Goal: Communication & Community: Answer question/provide support

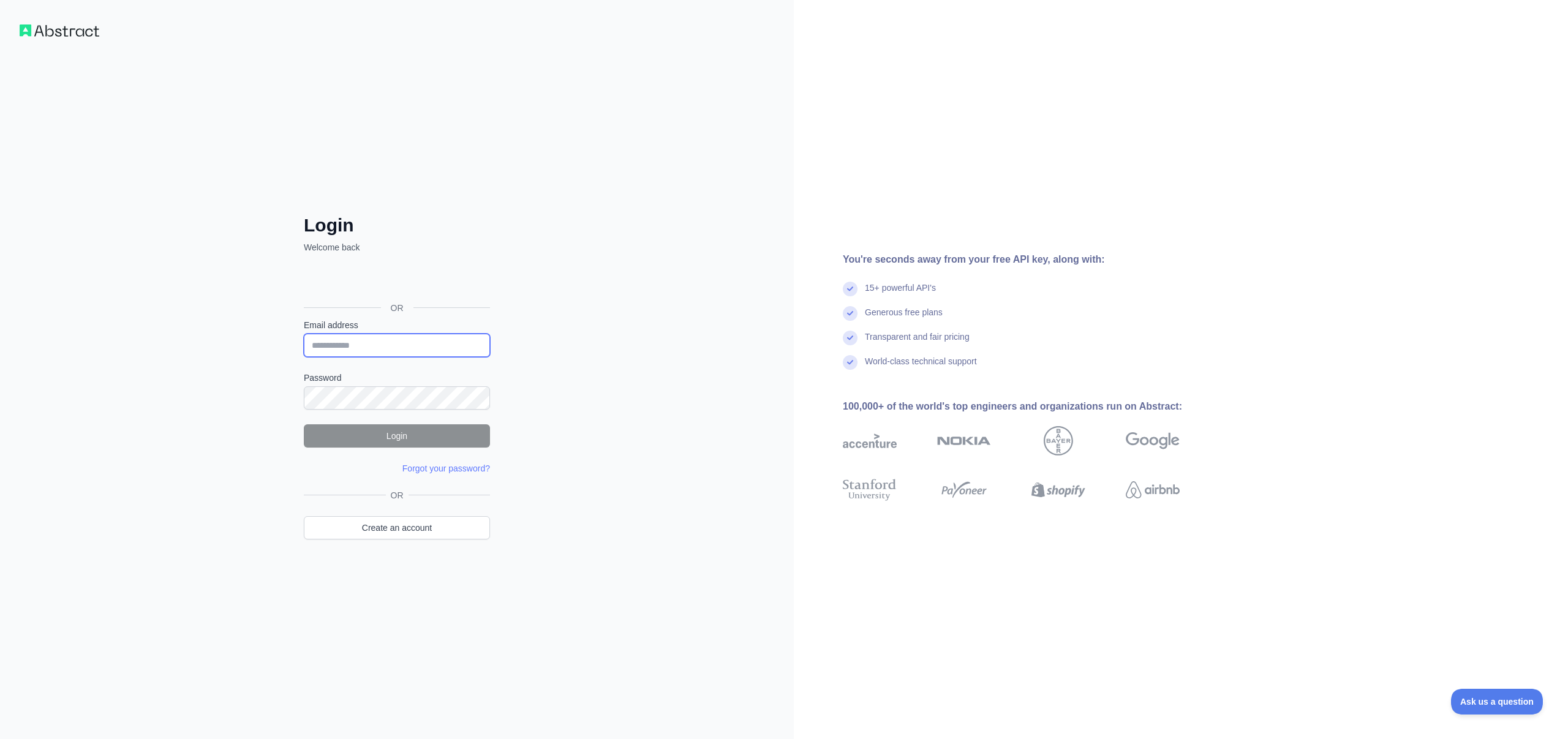
click at [412, 344] on input "Email address" at bounding box center [397, 345] width 186 height 23
type input "**********"
click at [384, 403] on form "**********" at bounding box center [397, 397] width 186 height 156
drag, startPoint x: 381, startPoint y: 408, endPoint x: 282, endPoint y: 393, distance: 100.1
click at [282, 394] on div "**********" at bounding box center [397, 394] width 235 height 360
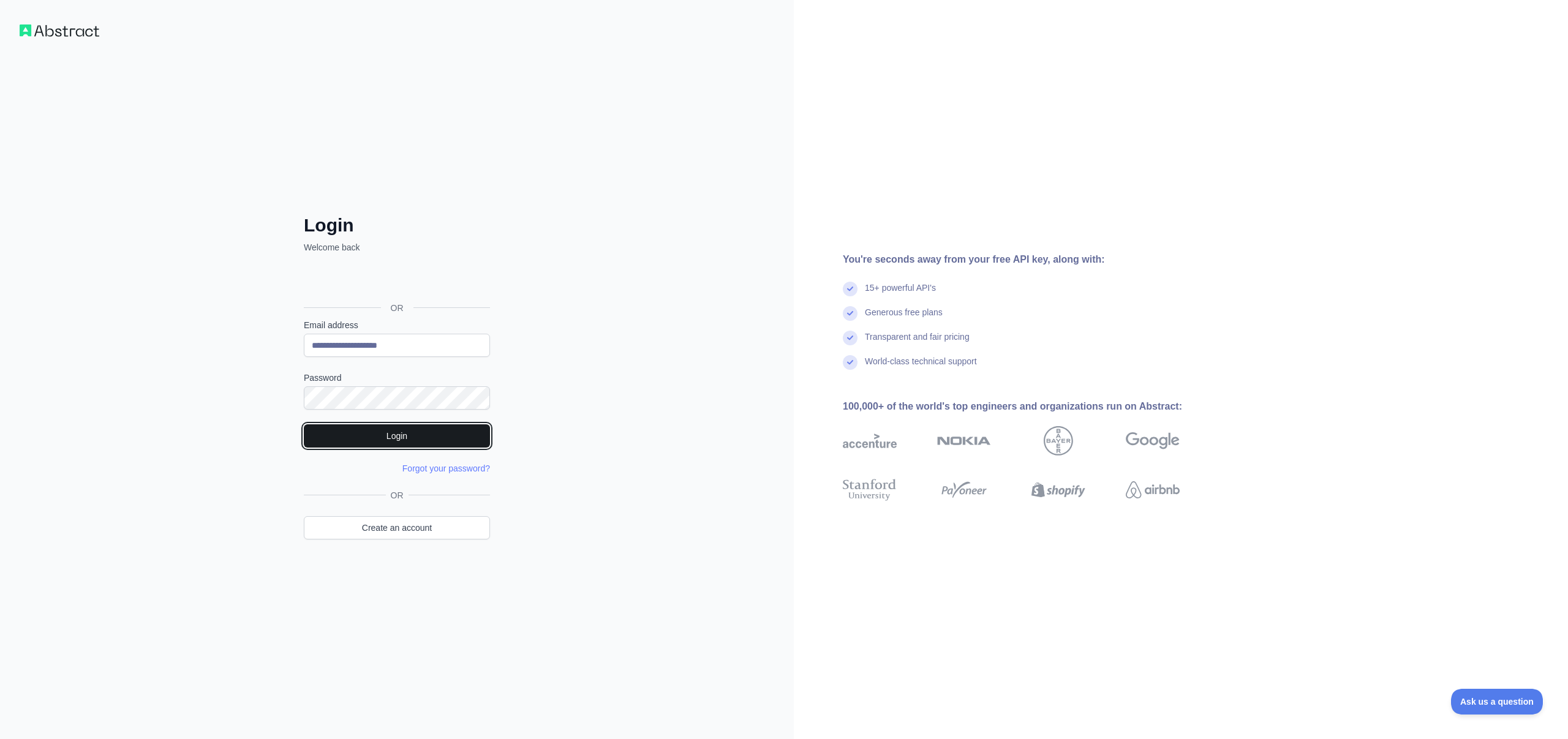
click at [405, 437] on button "Login" at bounding box center [397, 435] width 186 height 23
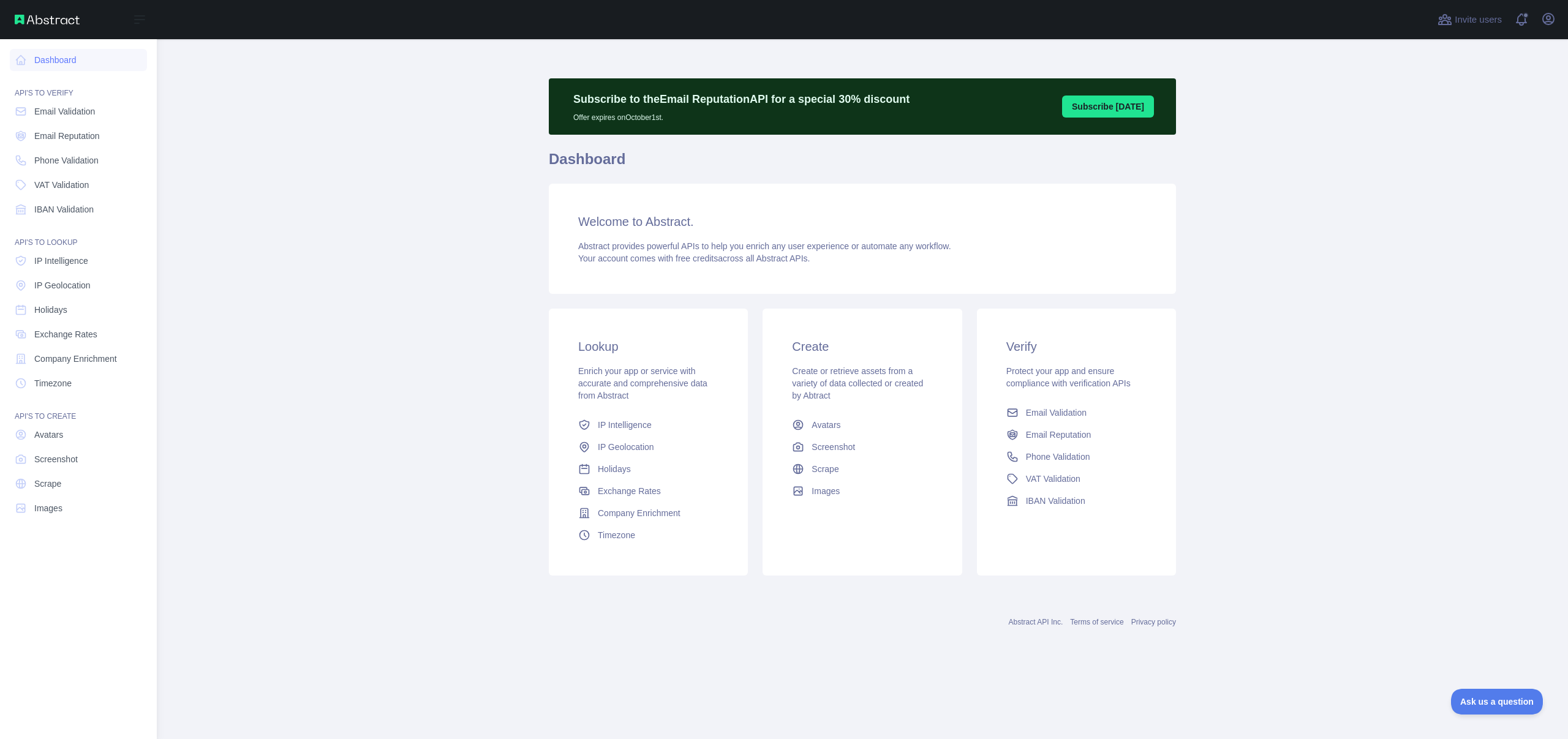
click at [73, 73] on div "API'S TO VERIFY" at bounding box center [79, 85] width 137 height 24
click at [75, 55] on link "Dashboard" at bounding box center [79, 59] width 137 height 22
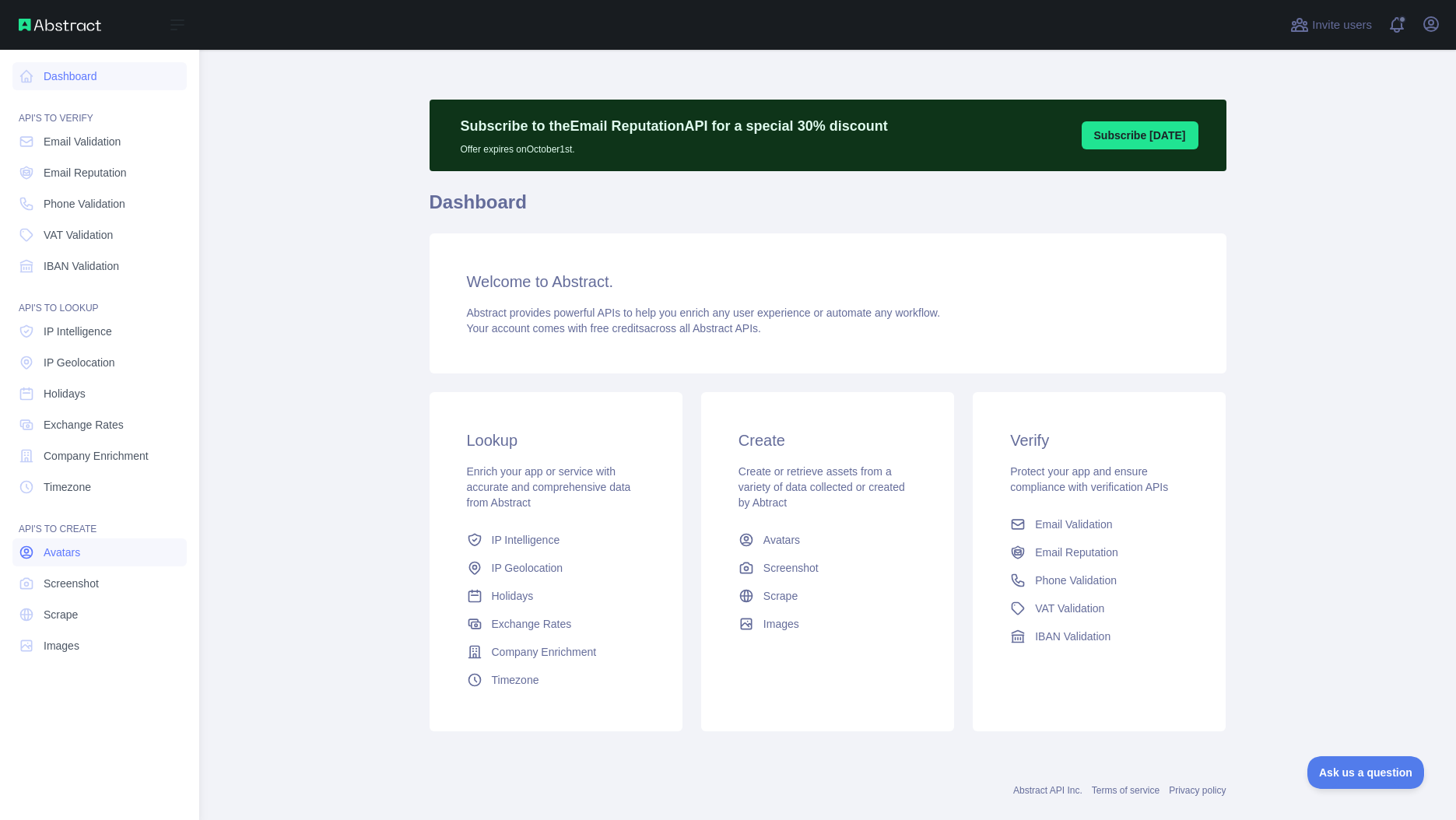
click at [39, 554] on link "Avatars" at bounding box center [100, 552] width 174 height 28
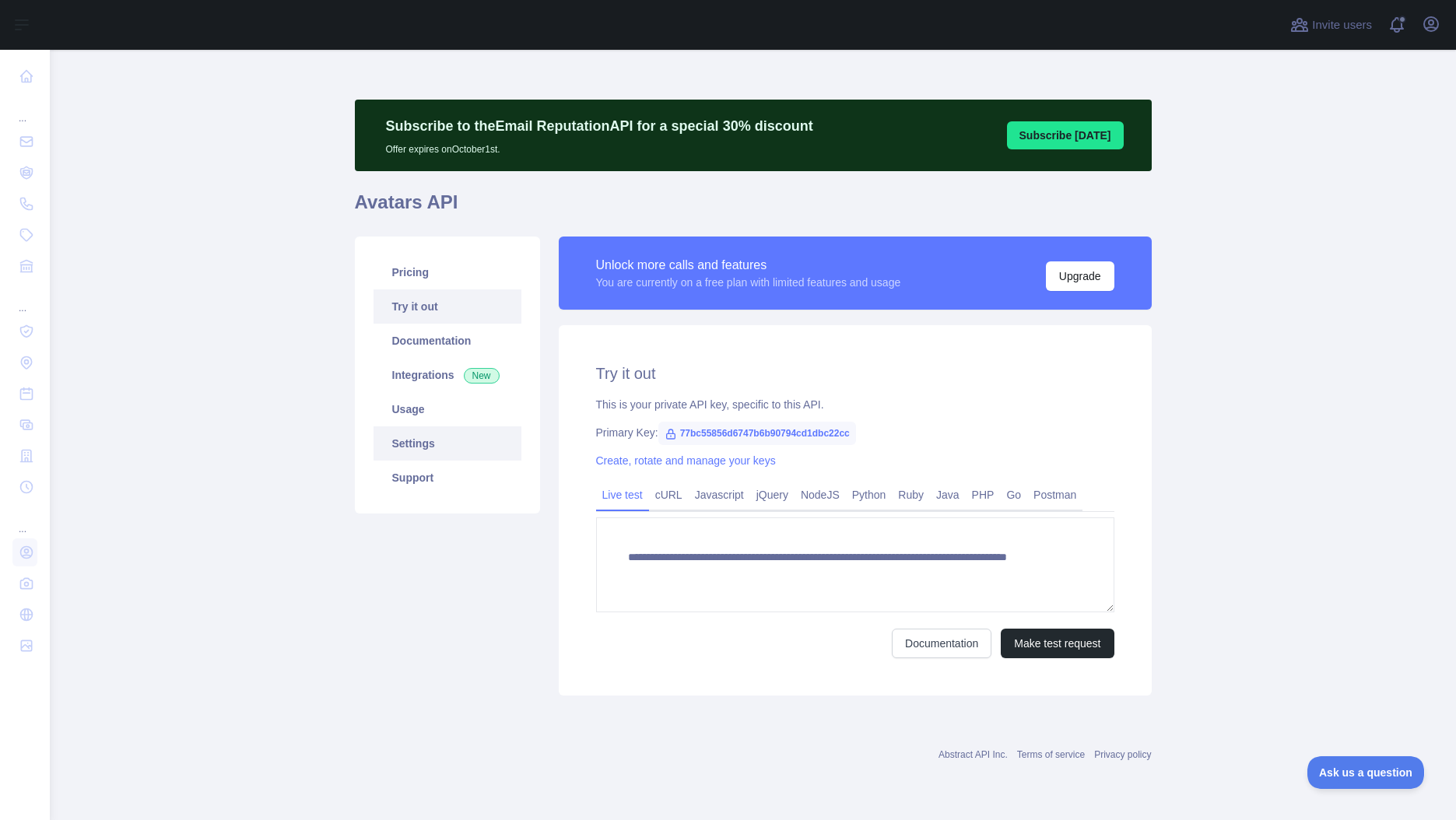
click at [421, 450] on link "Settings" at bounding box center [447, 443] width 148 height 34
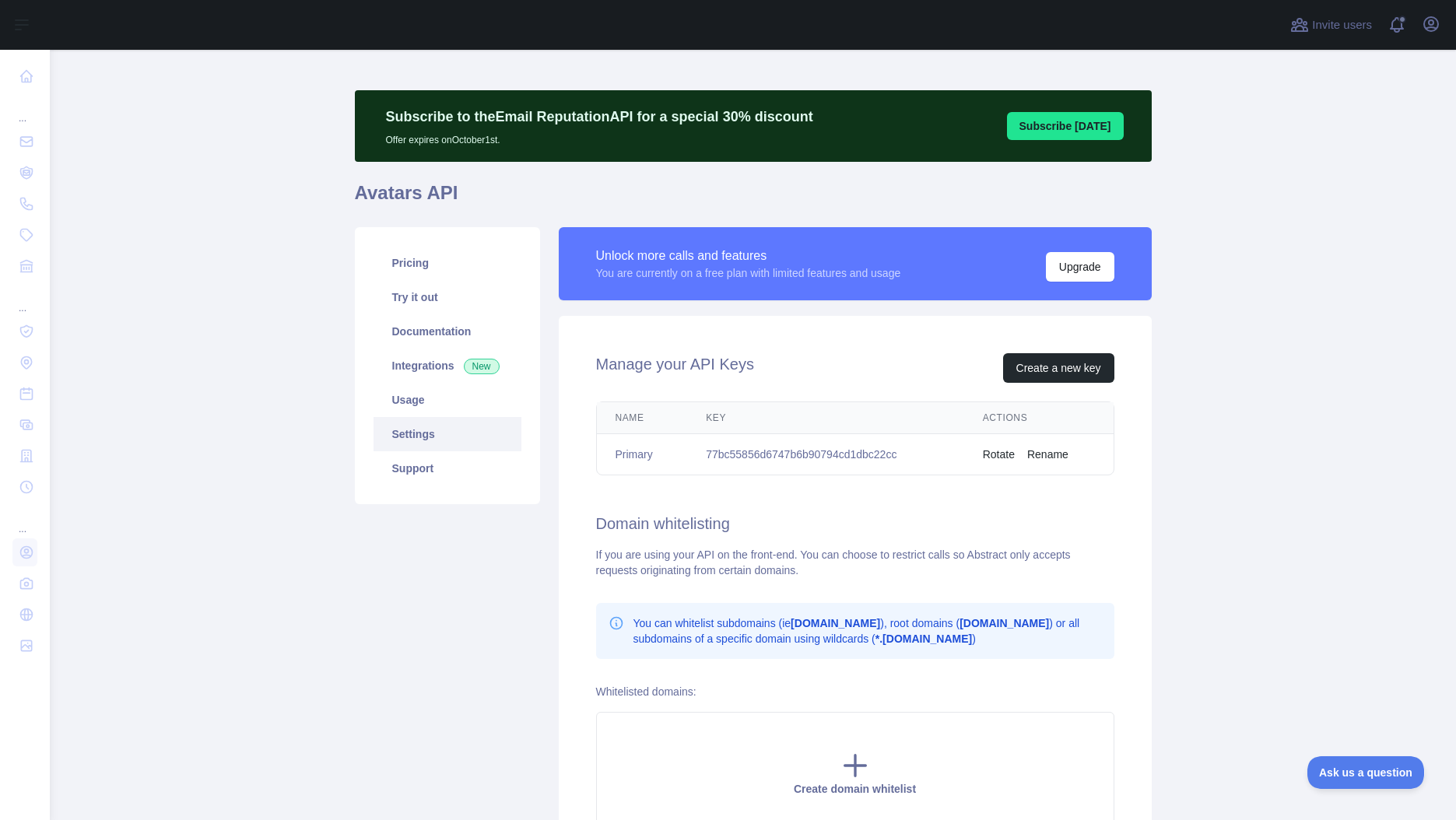
scroll to position [8, 0]
click at [447, 473] on link "Support" at bounding box center [447, 469] width 148 height 34
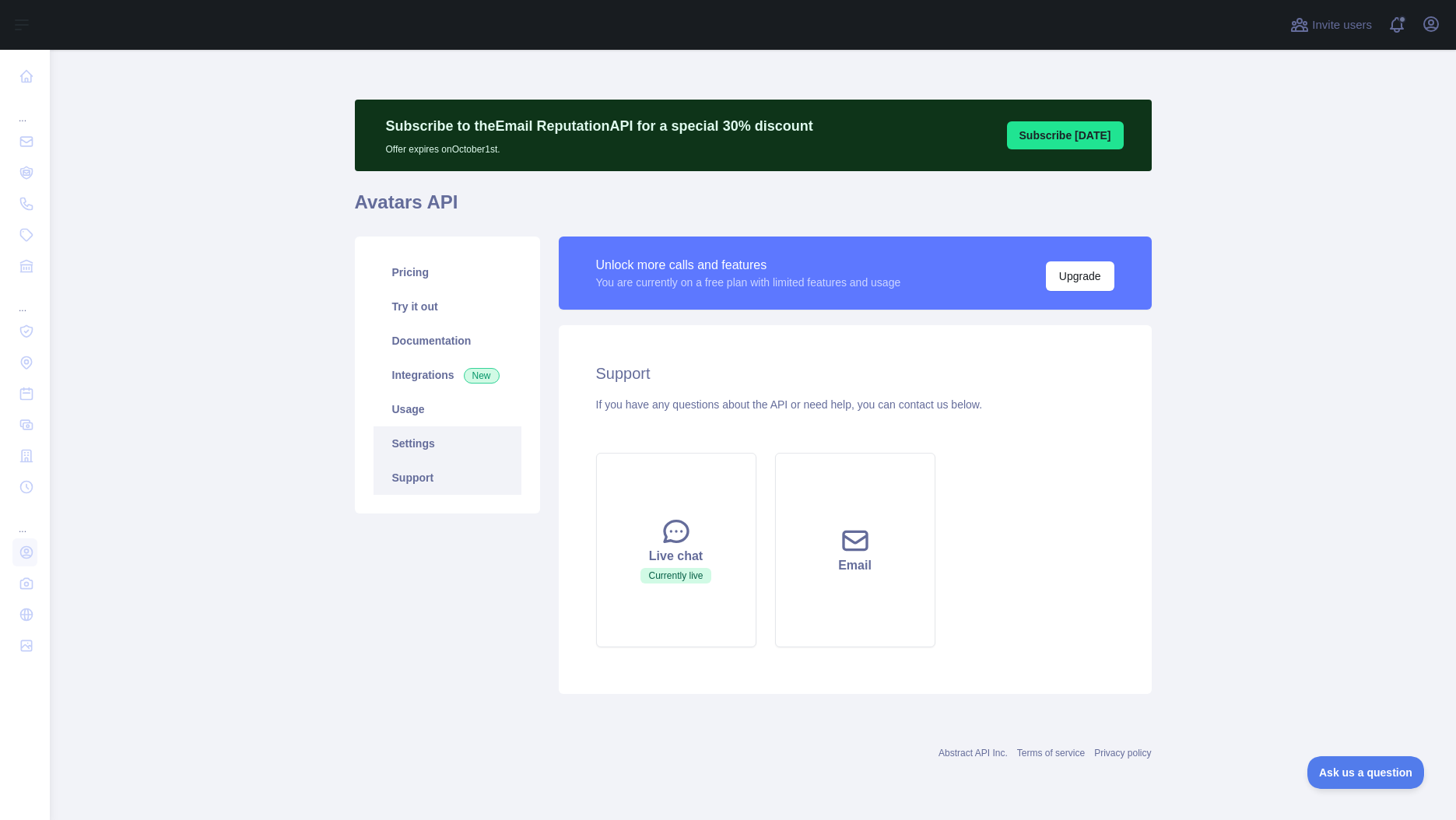
click at [429, 437] on link "Settings" at bounding box center [447, 443] width 148 height 34
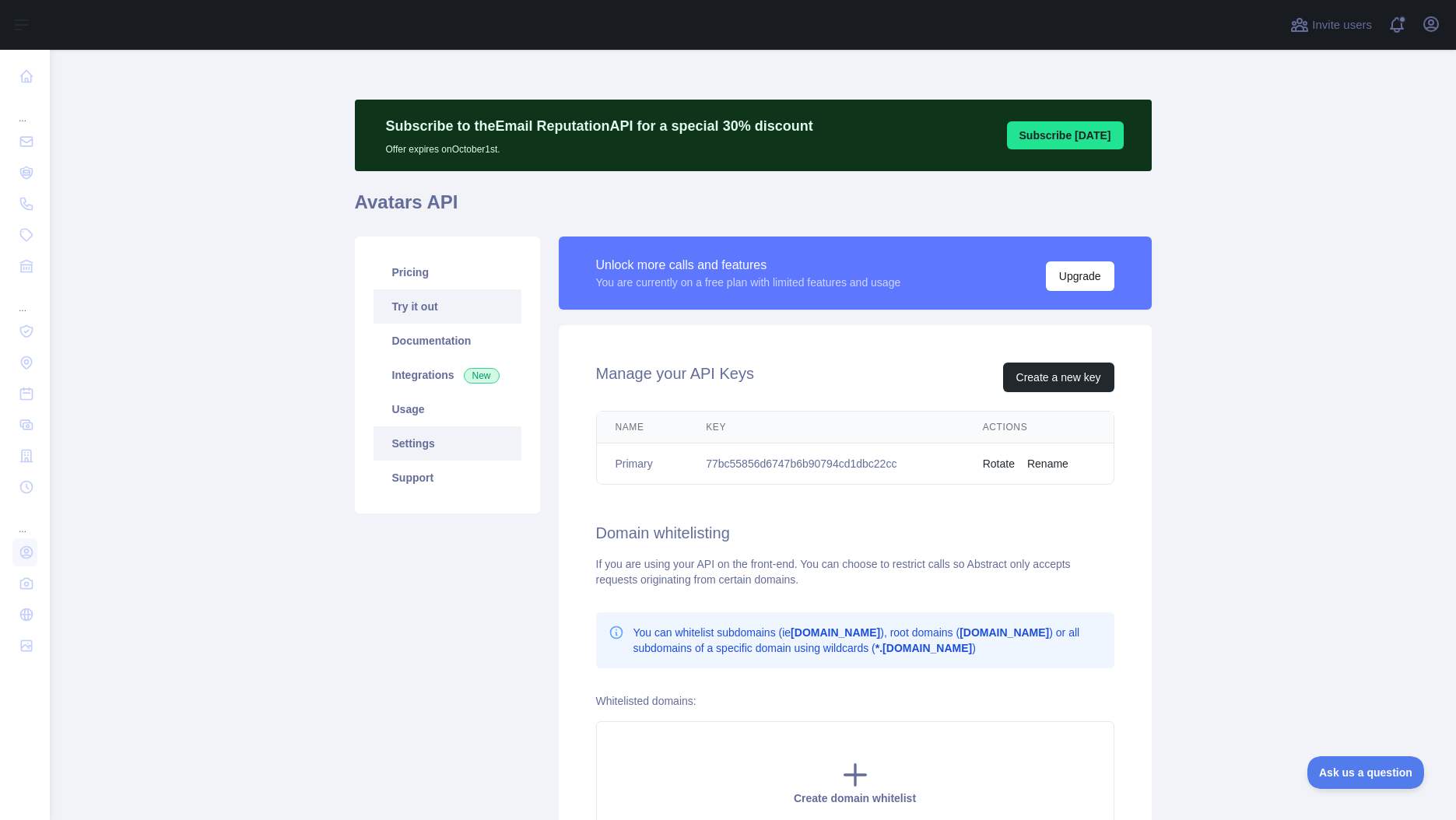
click at [430, 310] on link "Try it out" at bounding box center [447, 306] width 148 height 34
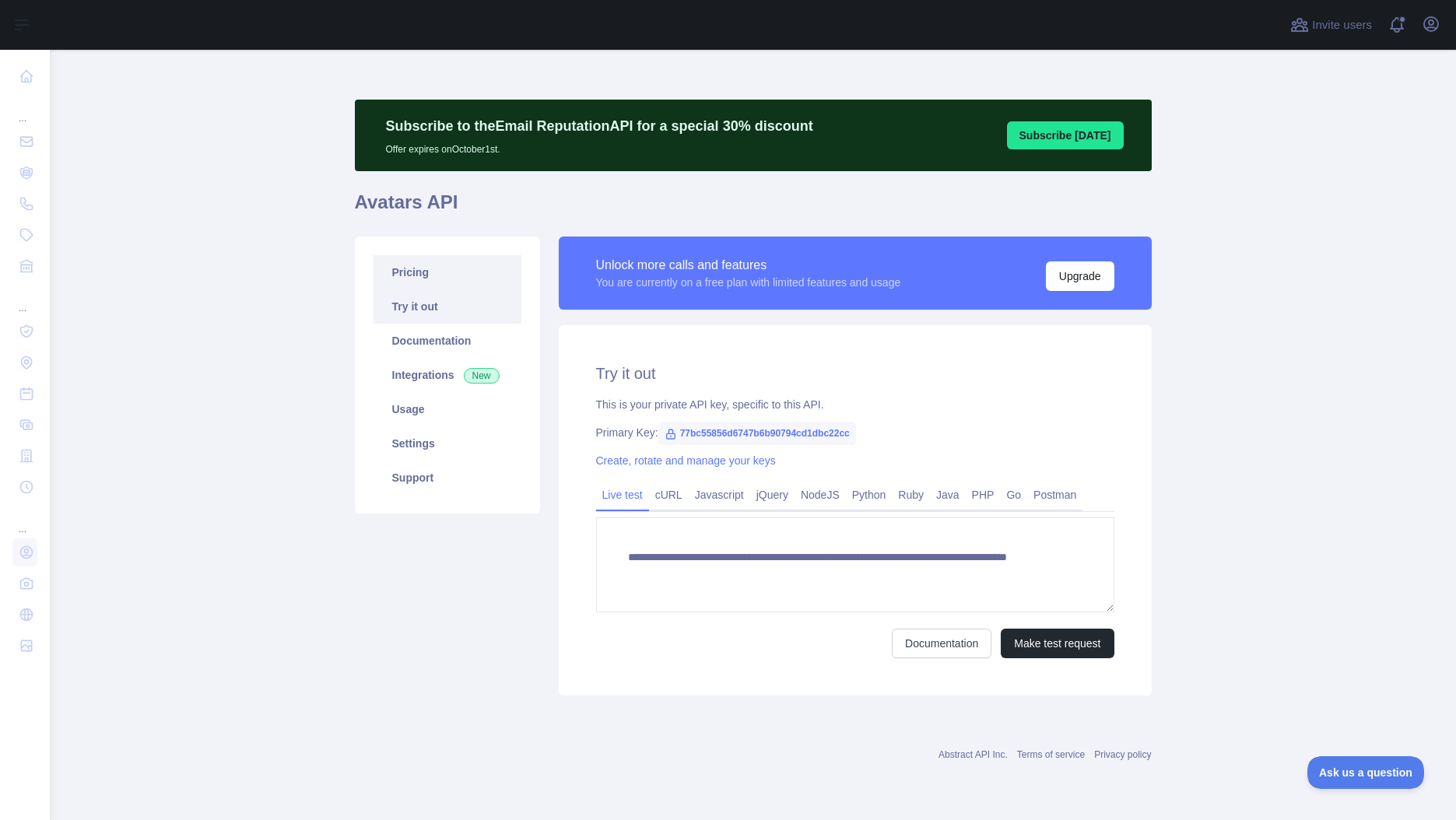
click at [416, 267] on link "Pricing" at bounding box center [447, 272] width 148 height 34
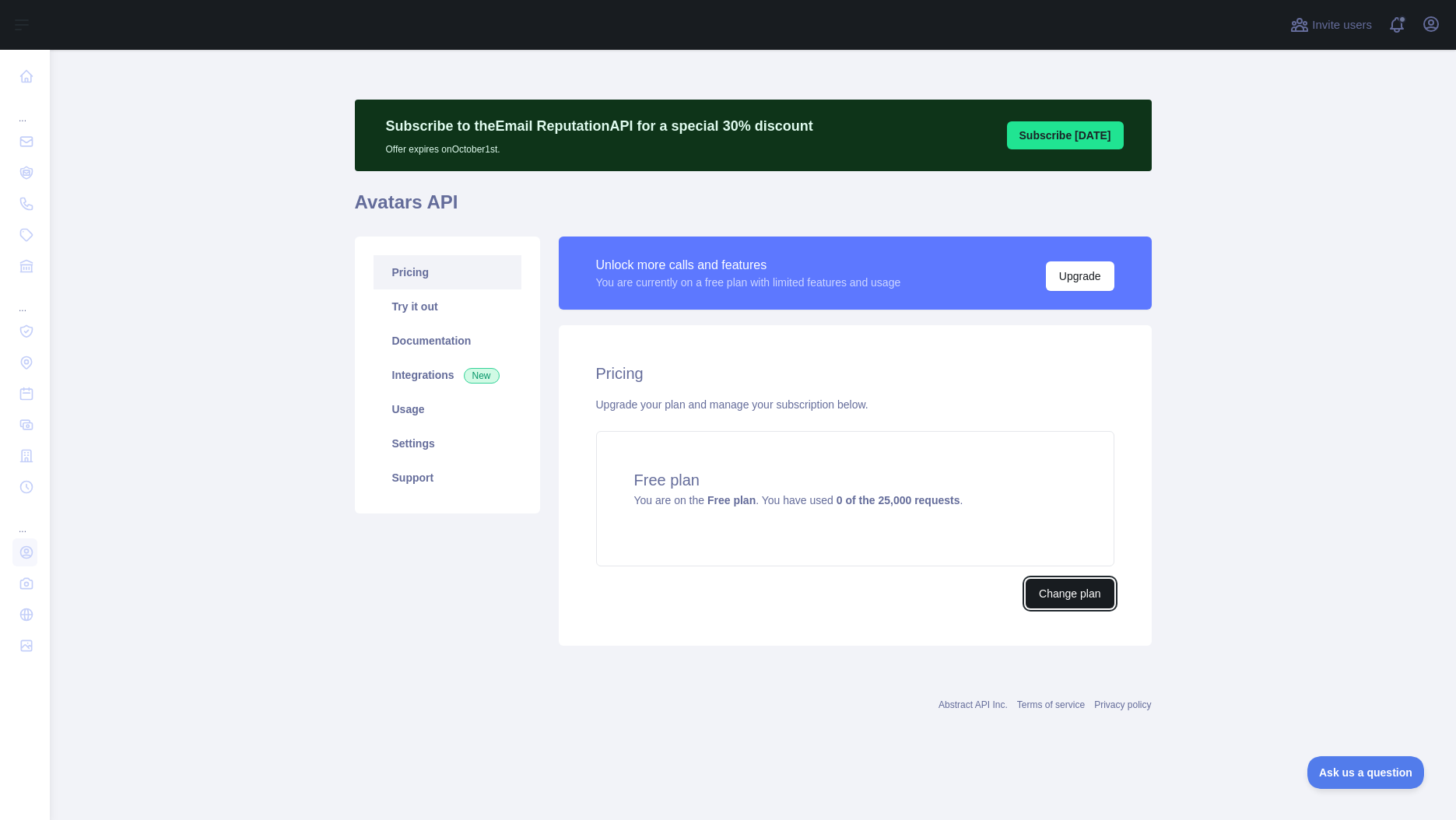
click at [1082, 599] on button "Change plan" at bounding box center [1069, 593] width 88 height 29
click at [432, 483] on link "Support" at bounding box center [447, 477] width 148 height 34
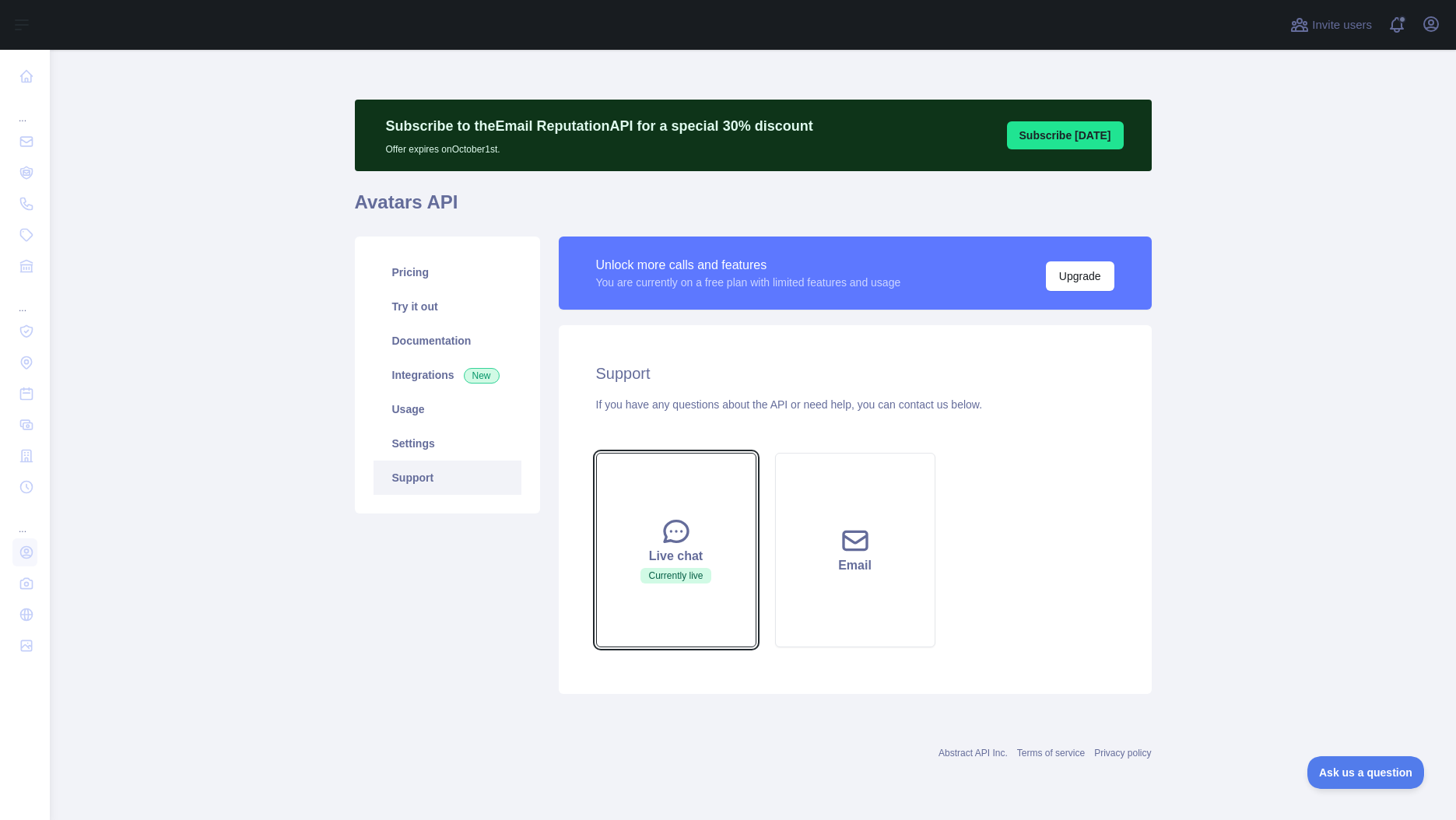
click at [716, 551] on div "Live chat" at bounding box center [676, 556] width 122 height 18
click at [632, 551] on div "Live chat" at bounding box center [676, 556] width 122 height 18
click at [652, 537] on button "Live chat Currently live" at bounding box center [676, 550] width 160 height 195
click at [681, 559] on div "Live chat" at bounding box center [676, 556] width 122 height 18
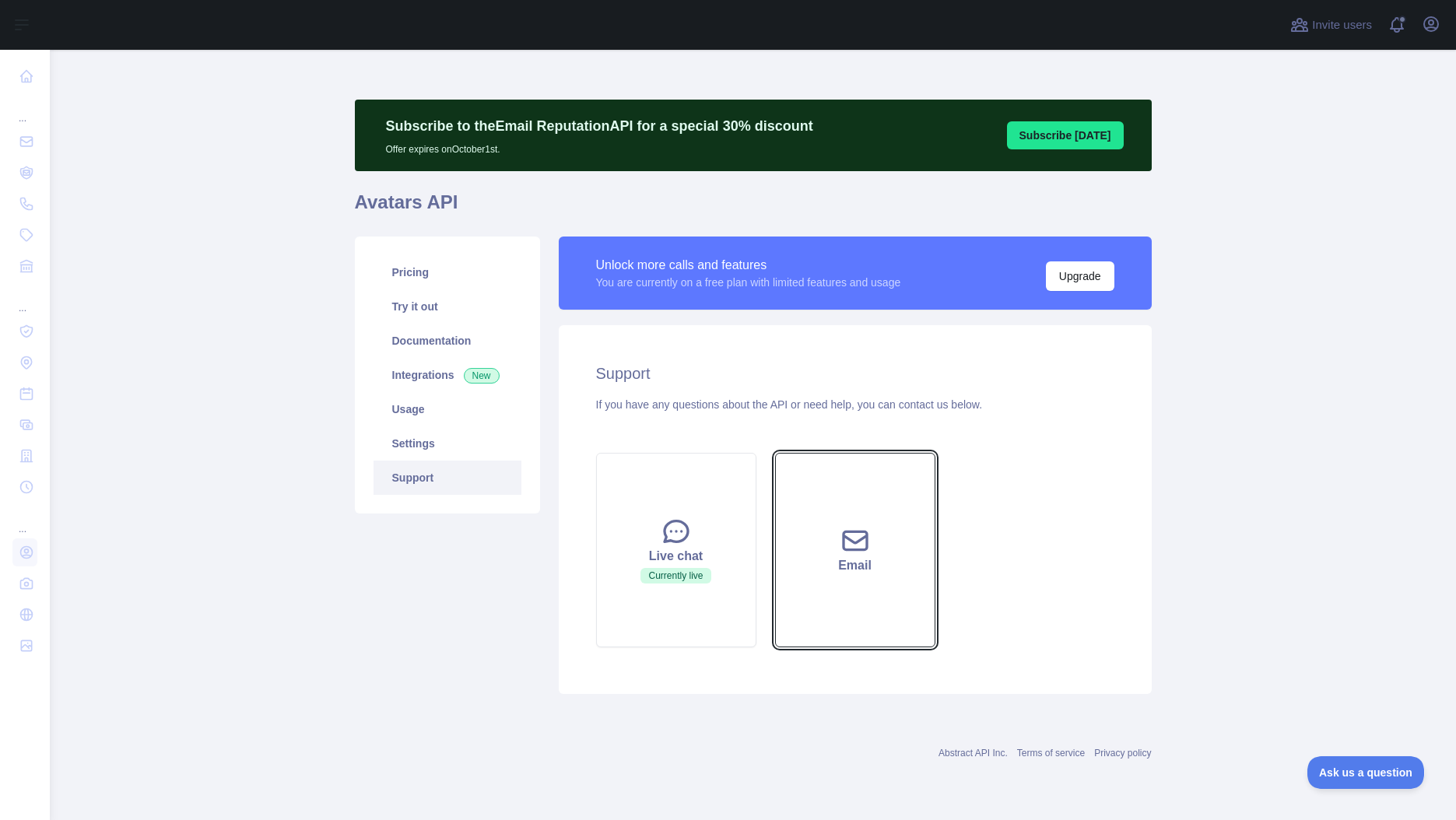
click at [794, 548] on button "Email" at bounding box center [855, 550] width 160 height 195
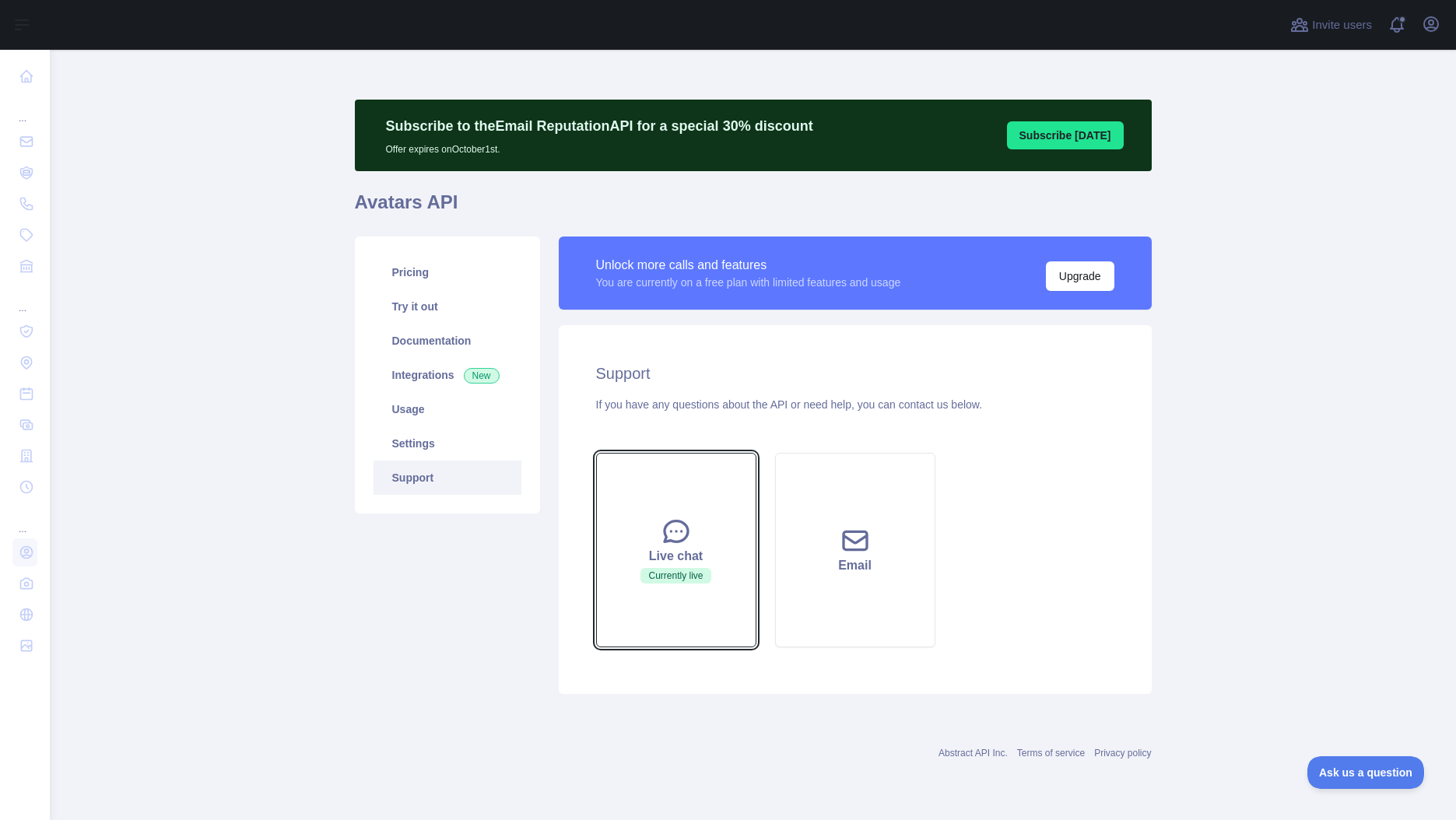
click at [695, 556] on div "Live chat" at bounding box center [676, 556] width 122 height 18
click at [651, 528] on button "Live chat Currently live" at bounding box center [676, 550] width 160 height 195
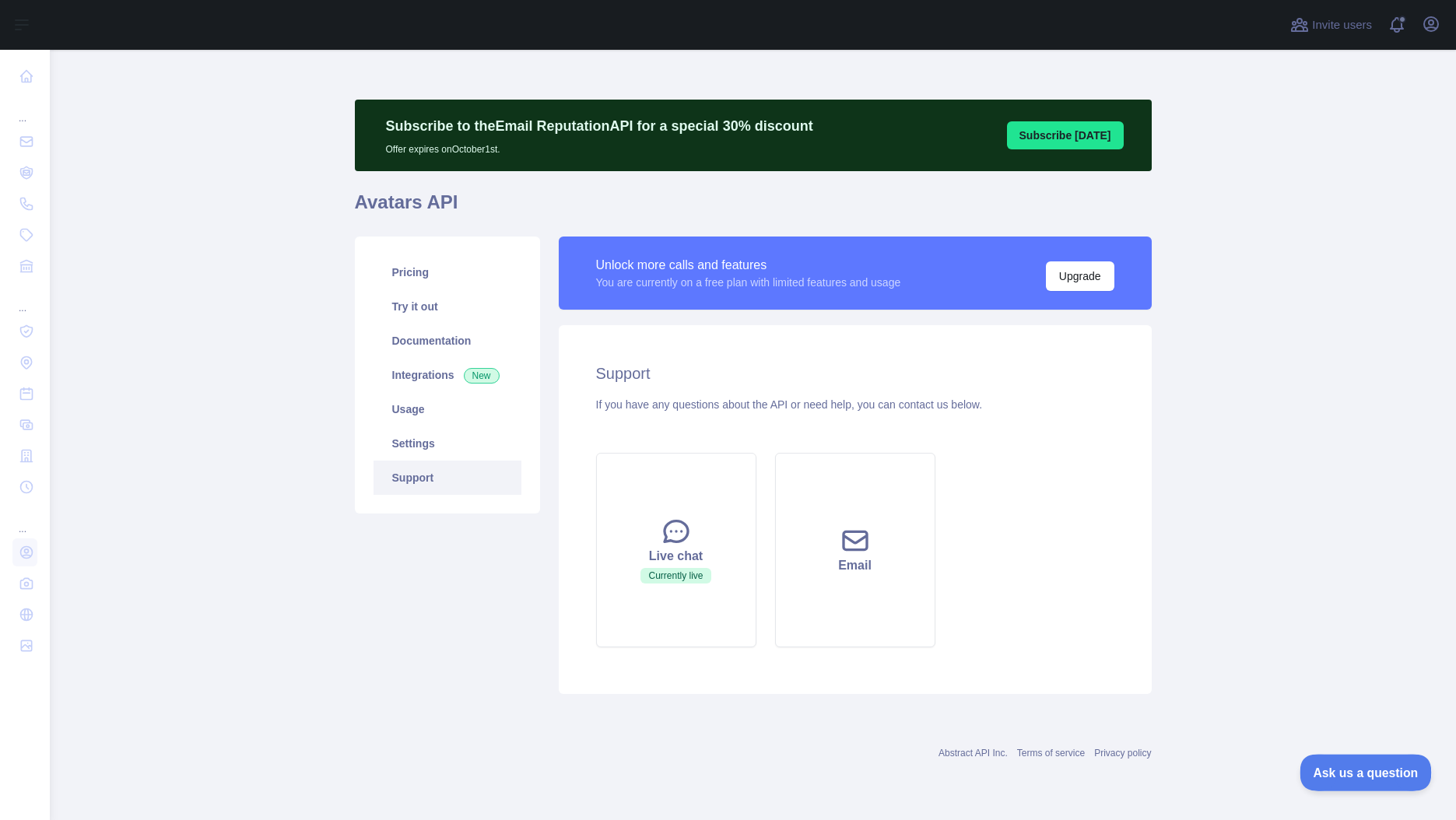
click at [1340, 770] on span "Ask us a question" at bounding box center [1357, 770] width 117 height 11
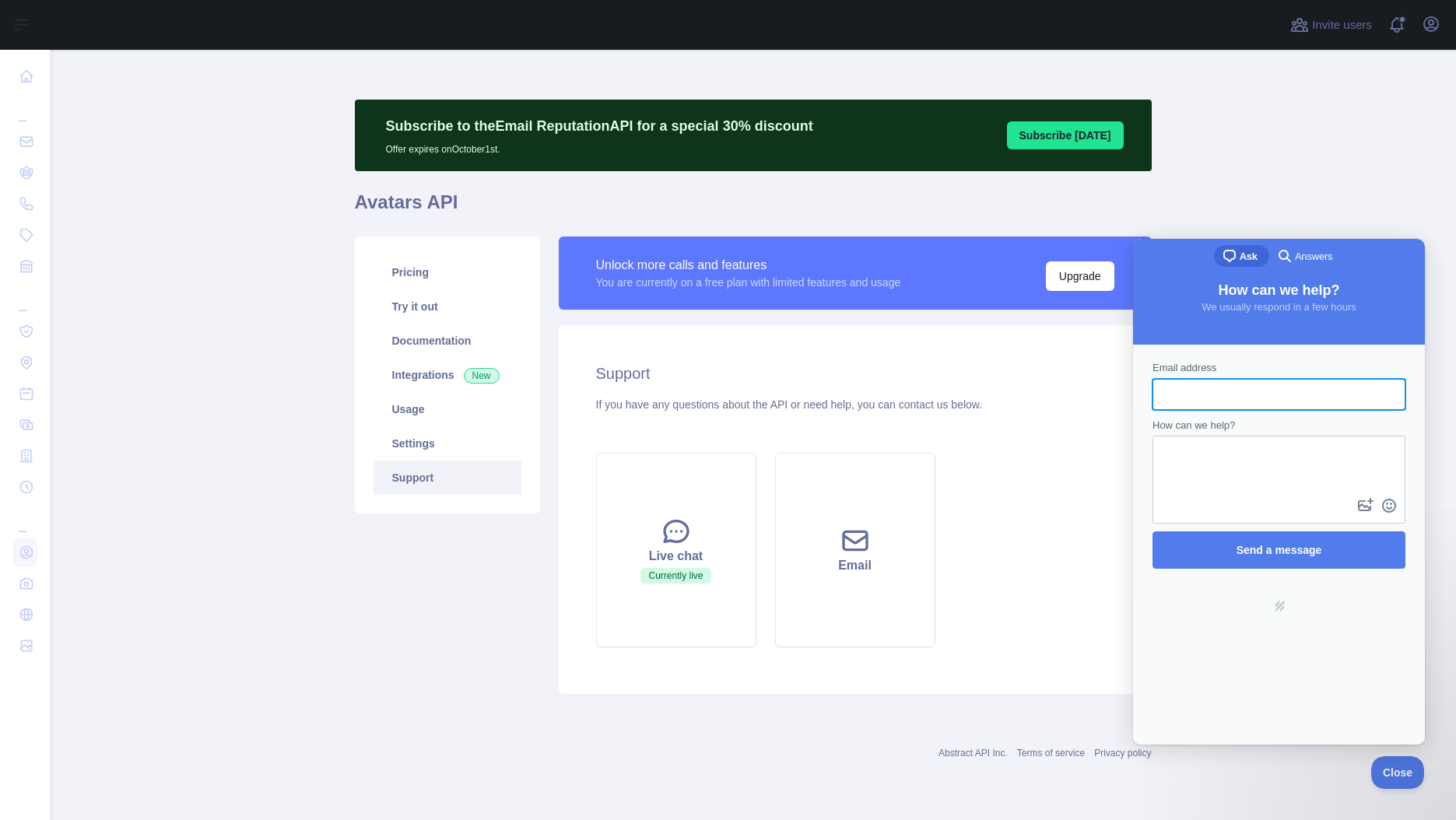
click at [1207, 400] on input "Email address" at bounding box center [1279, 394] width 228 height 28
click at [1221, 397] on input "Email address" at bounding box center [1279, 394] width 228 height 28
type input "**********"
click at [1259, 473] on textarea "How can we help?" at bounding box center [1279, 465] width 250 height 58
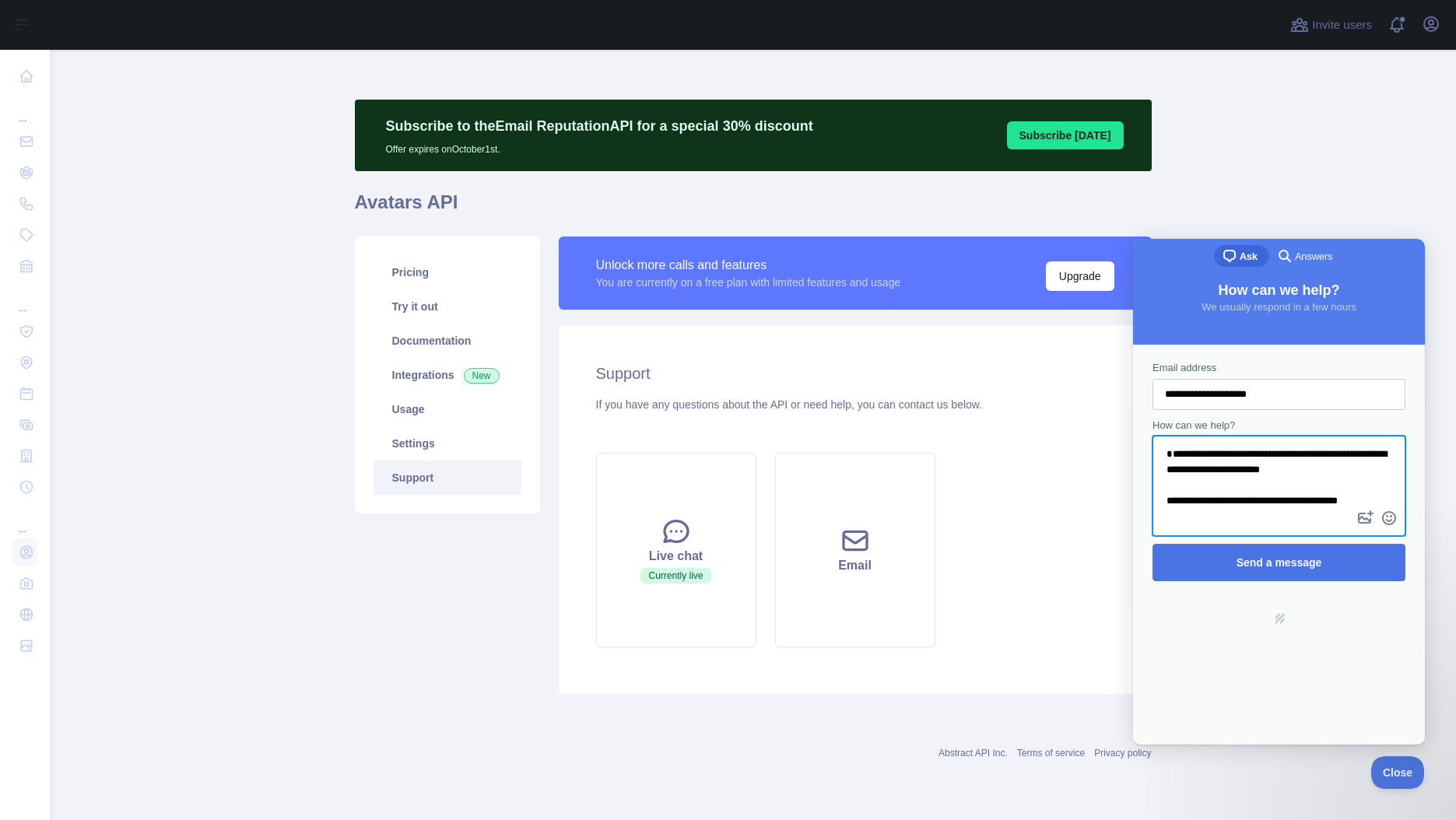
type textarea "**********"
click at [1254, 564] on span "Send a message" at bounding box center [1279, 562] width 86 height 13
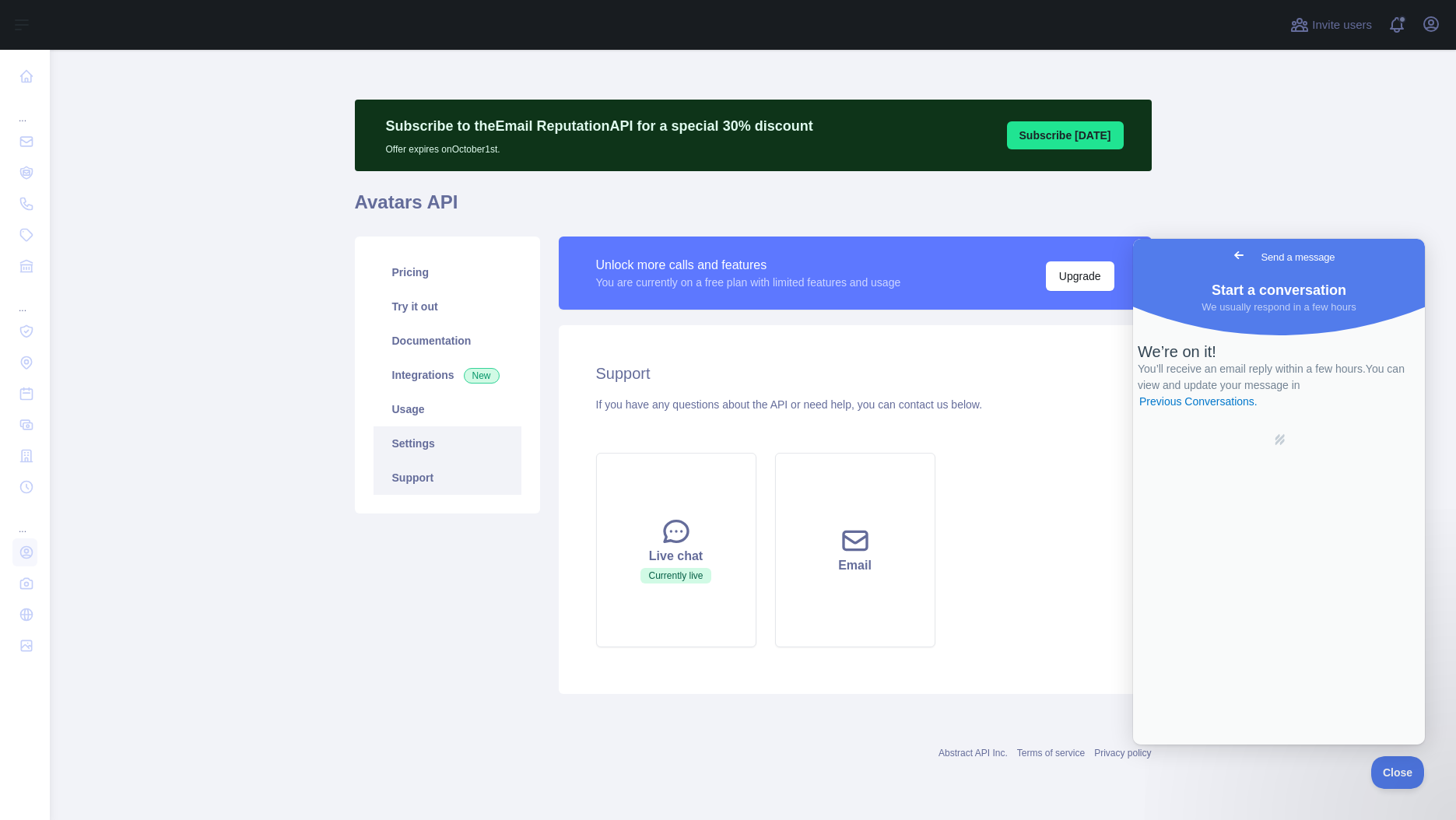
click at [417, 446] on link "Settings" at bounding box center [447, 443] width 148 height 34
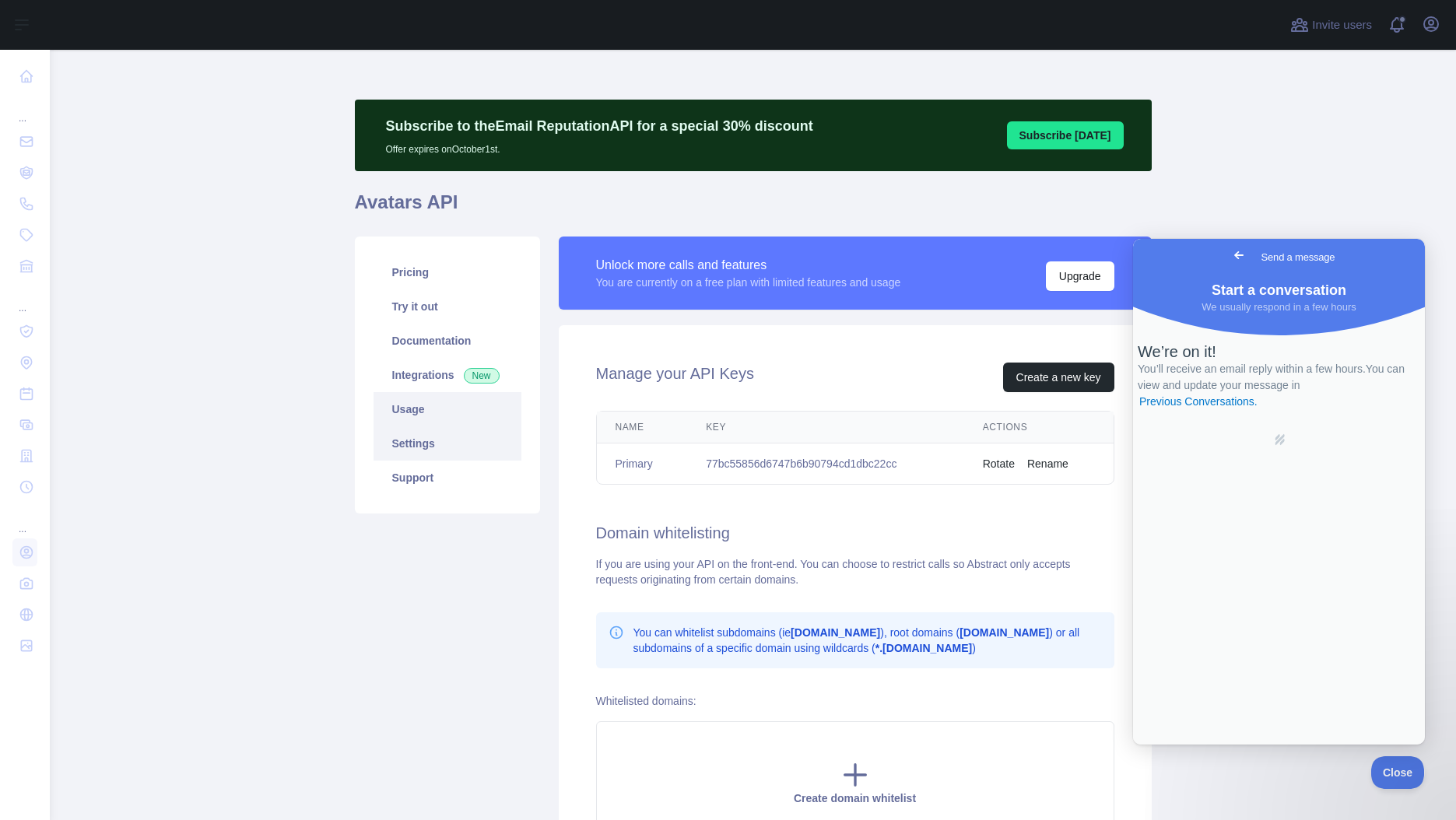
click at [417, 413] on link "Usage" at bounding box center [447, 409] width 148 height 34
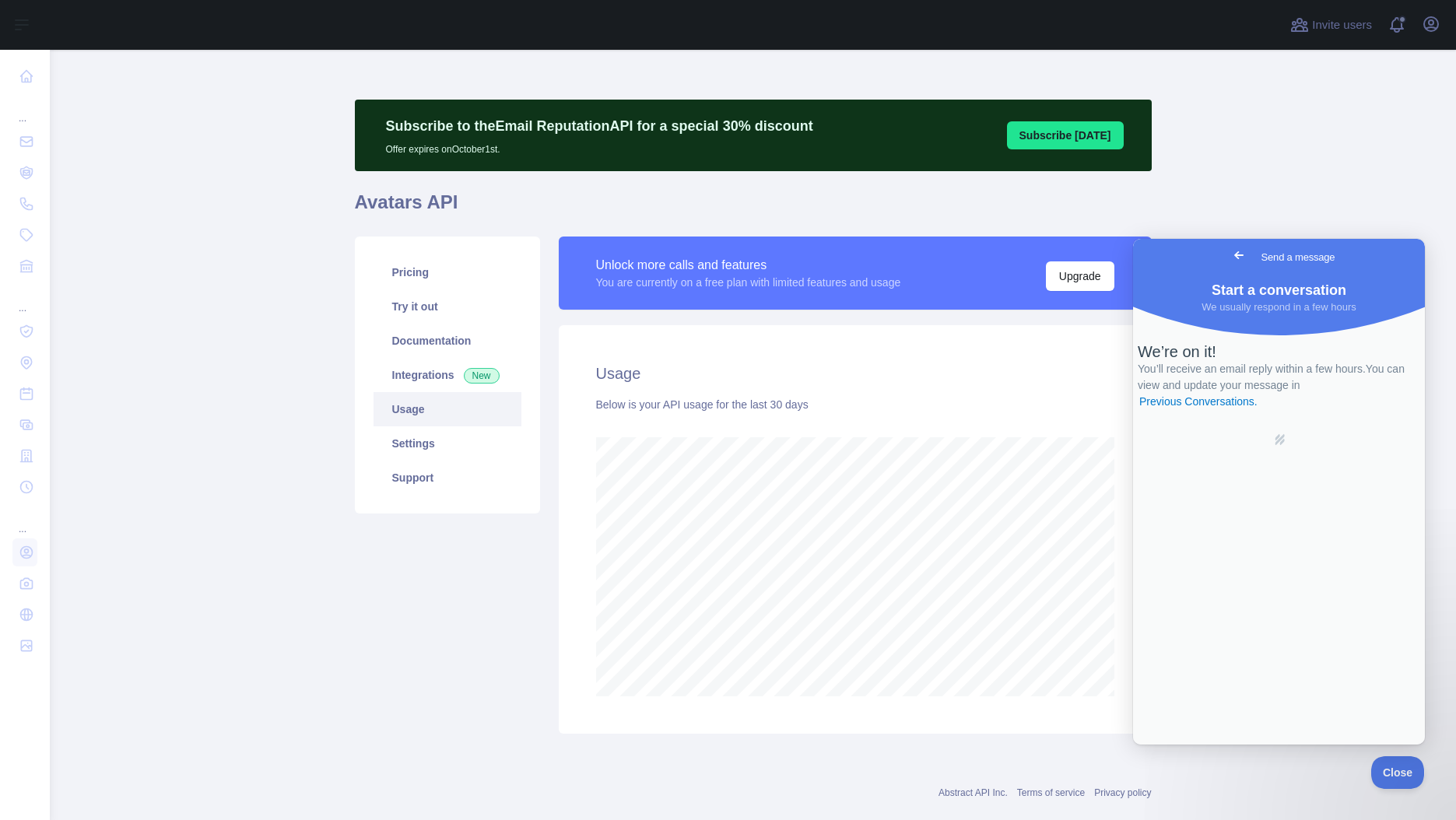
scroll to position [770, 1406]
click at [425, 372] on link "Integrations New" at bounding box center [447, 375] width 148 height 34
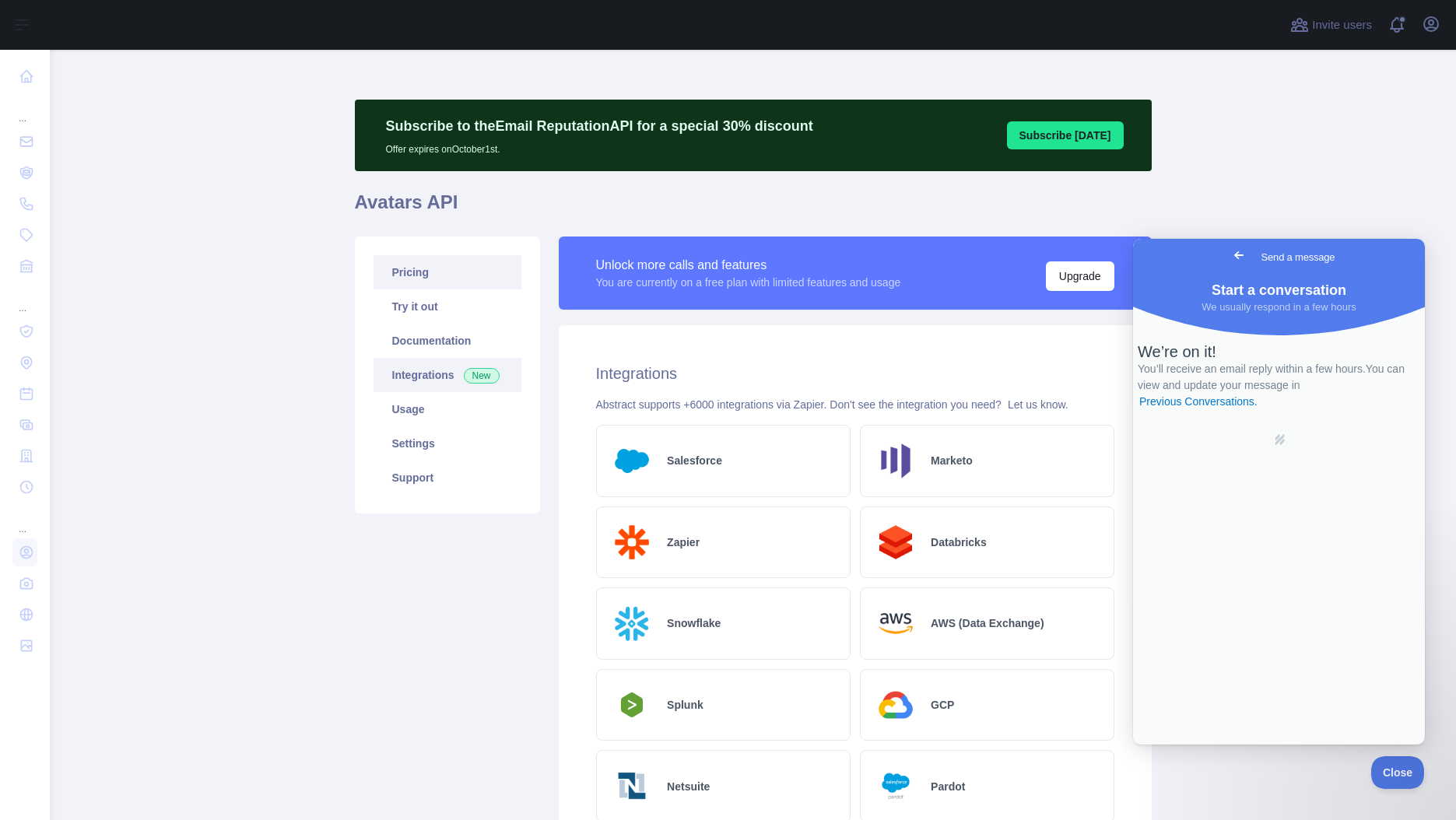
click at [415, 274] on link "Pricing" at bounding box center [447, 272] width 148 height 34
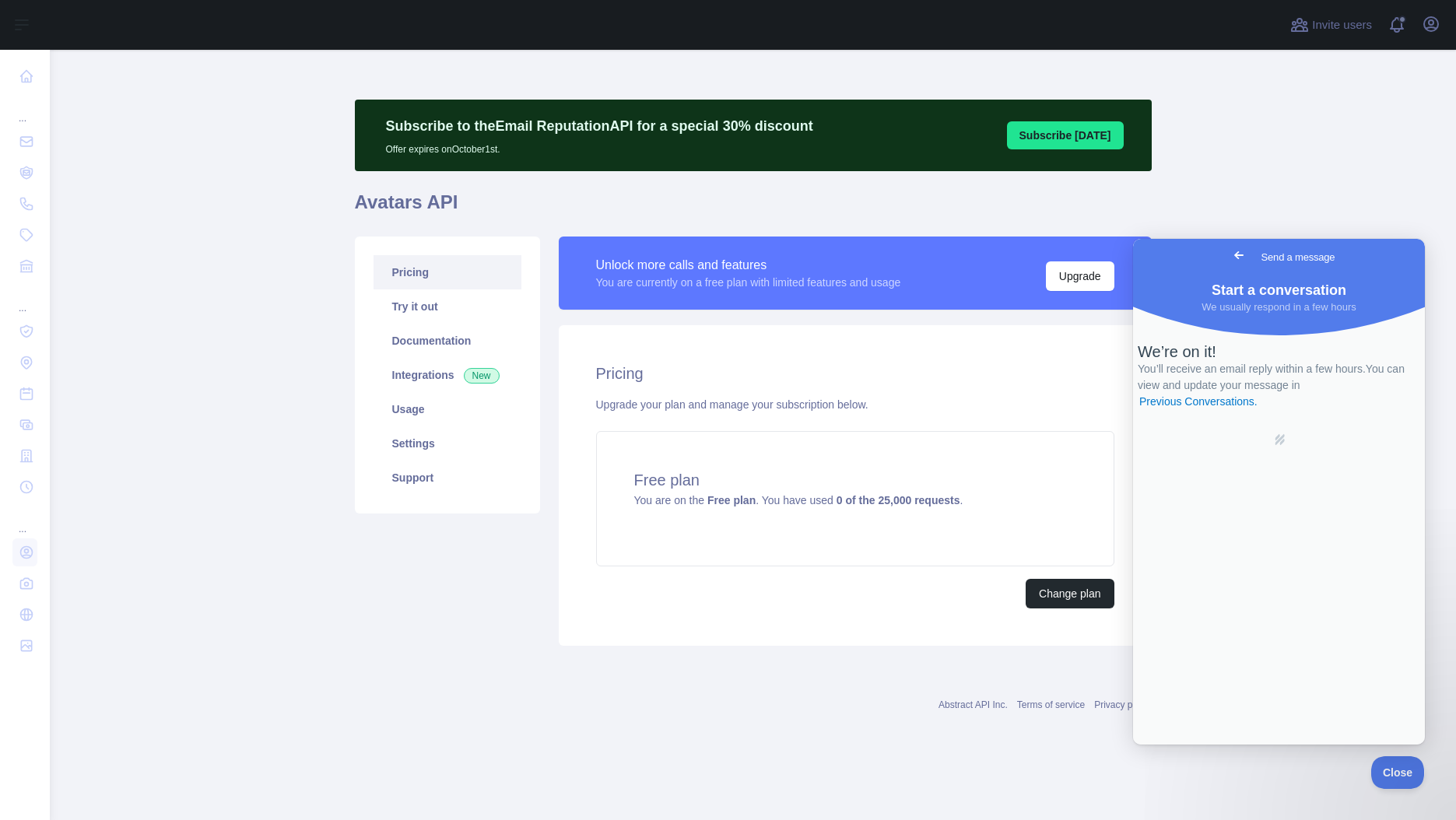
click at [210, 365] on main "Subscribe to the Email Reputation API for a special 30 % discount Offer expires…" at bounding box center [752, 434] width 1406 height 770
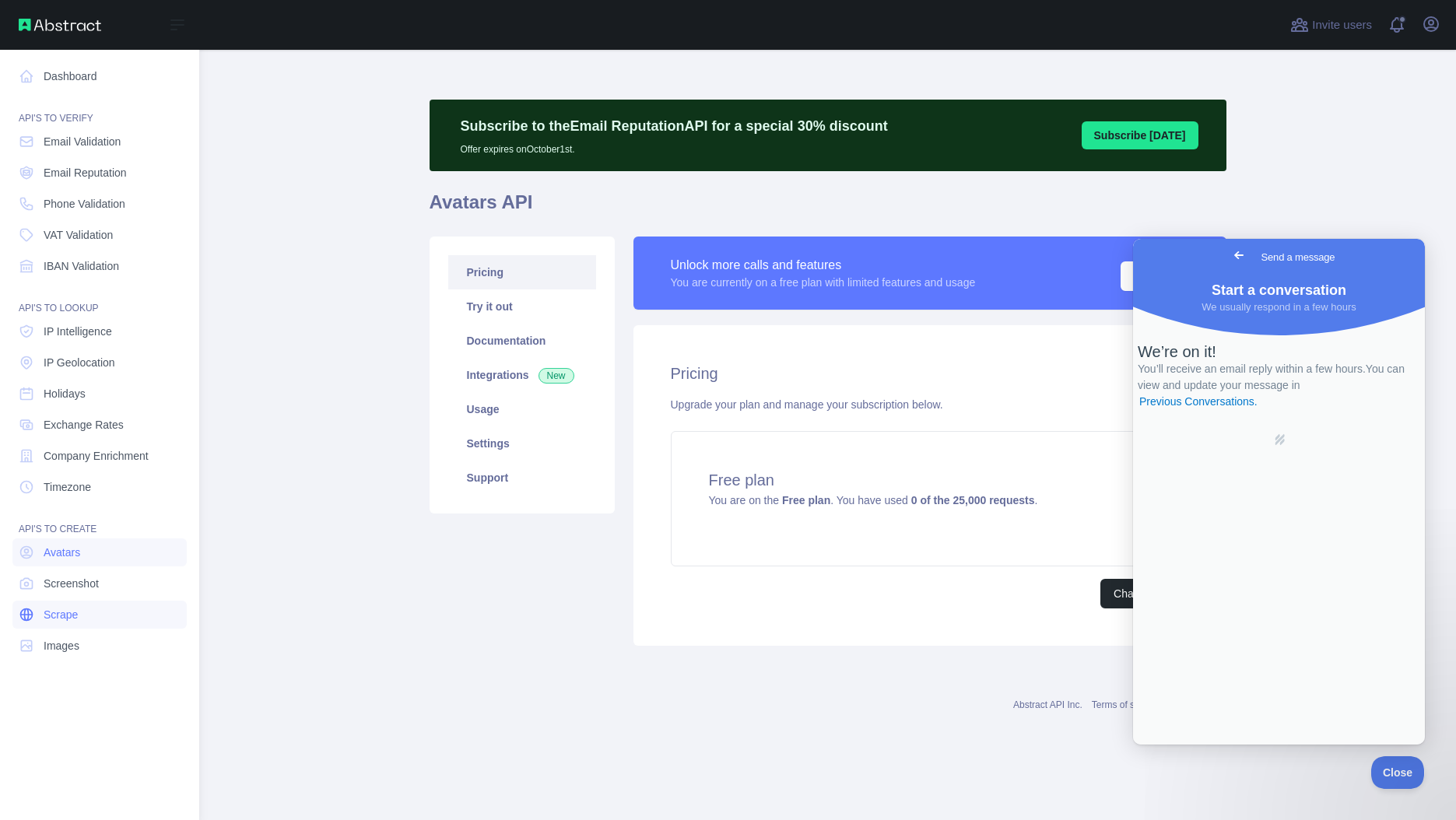
click at [80, 619] on link "Scrape" at bounding box center [100, 614] width 174 height 28
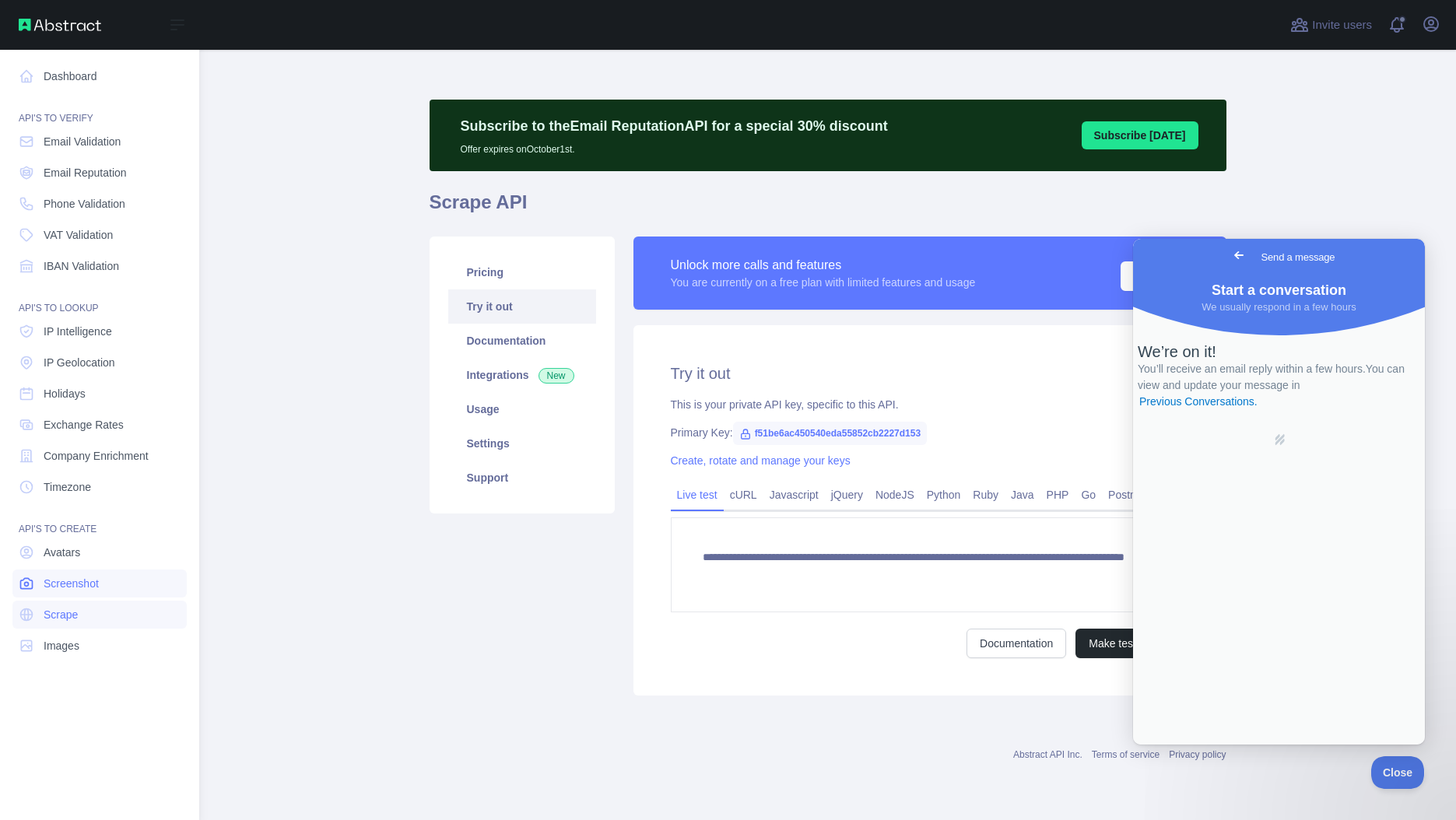
click at [81, 579] on span "Screenshot" at bounding box center [71, 583] width 55 height 16
click at [96, 415] on link "Exchange Rates" at bounding box center [100, 424] width 174 height 28
click at [80, 392] on span "Holidays" at bounding box center [65, 393] width 42 height 16
click at [85, 76] on link "Dashboard" at bounding box center [100, 75] width 174 height 28
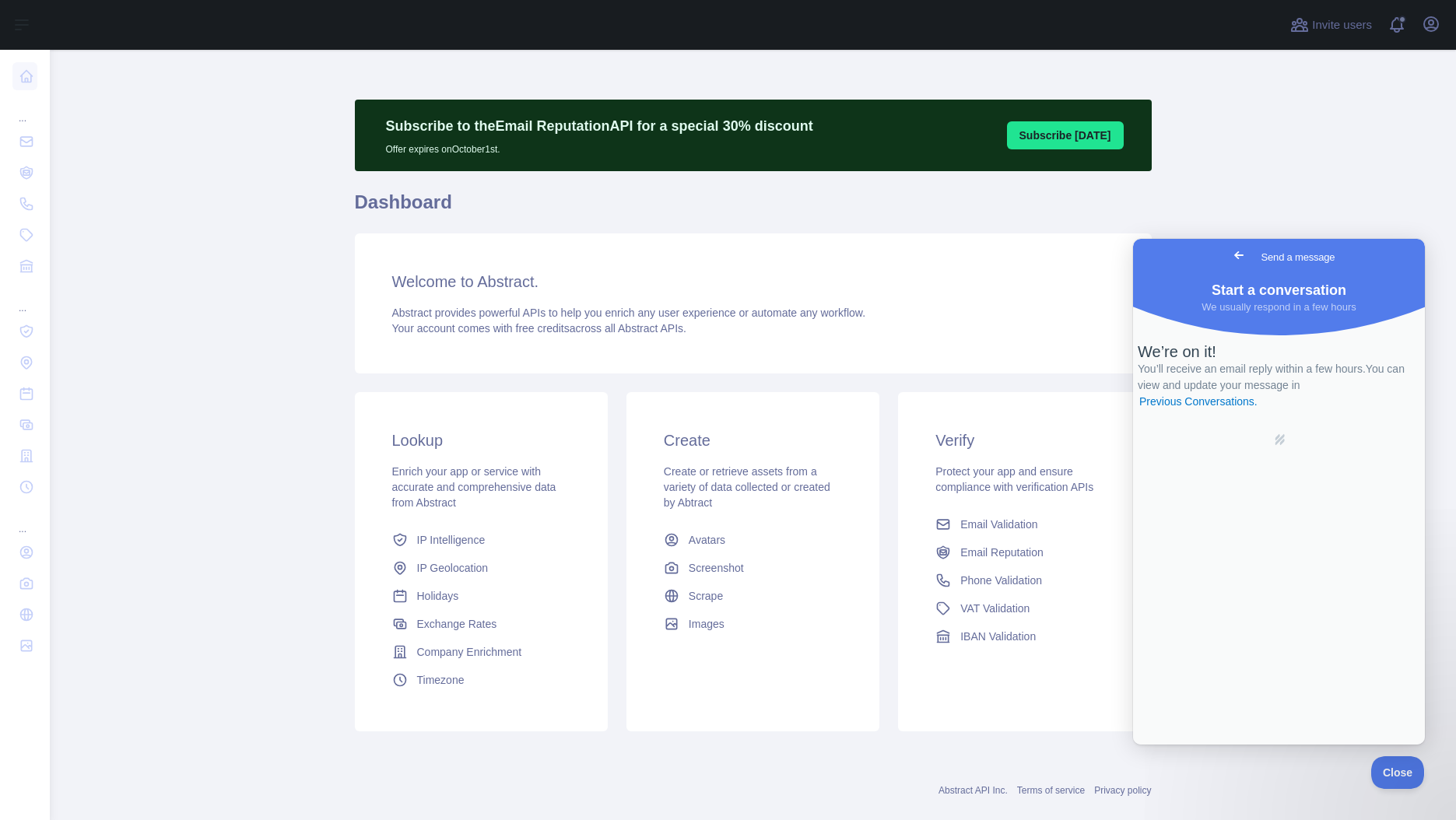
click at [1037, 719] on div "Verify Protect your app and ensure compliance with verification APIs Email Vali…" at bounding box center [1024, 562] width 252 height 339
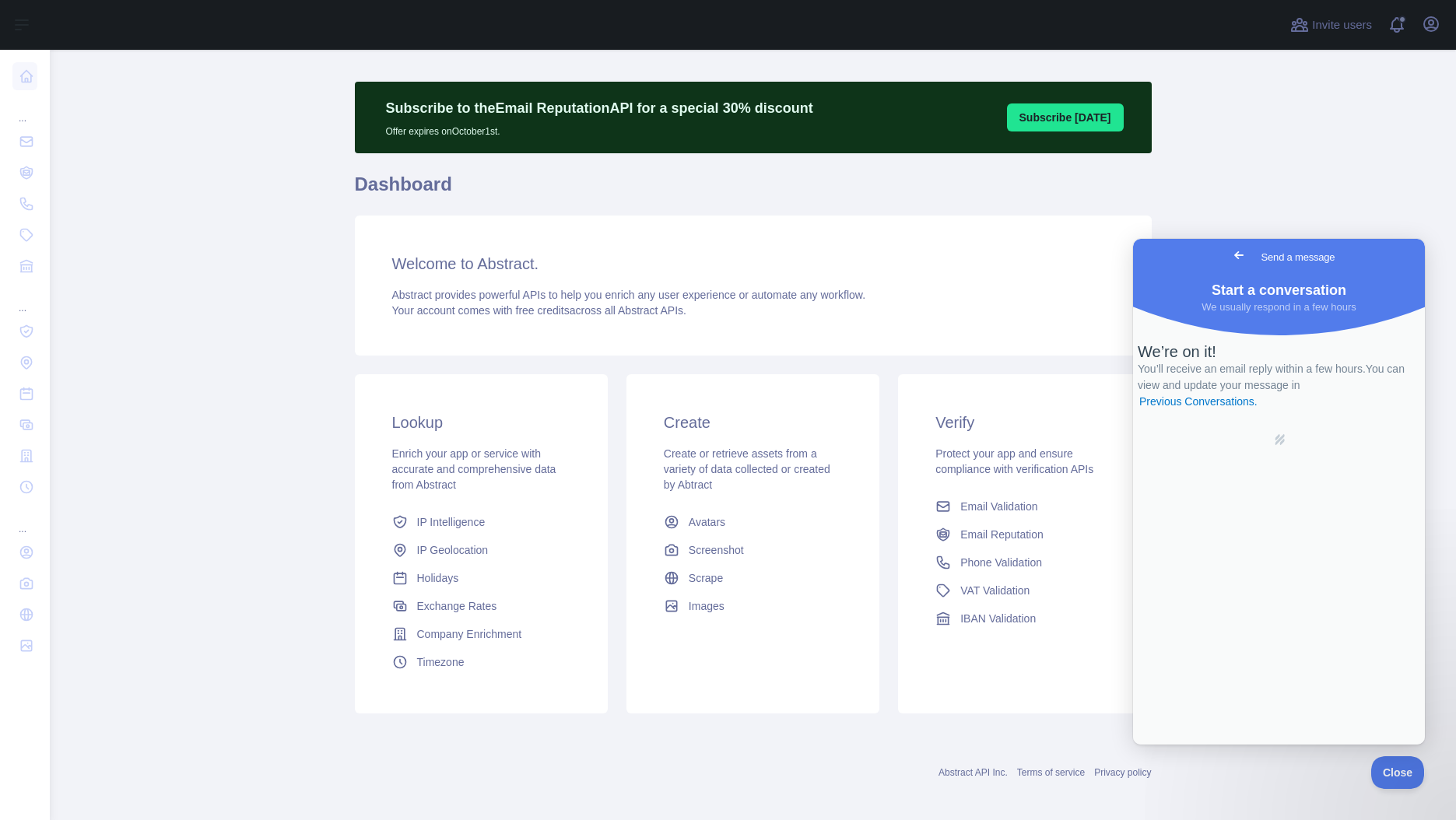
scroll to position [27, 0]
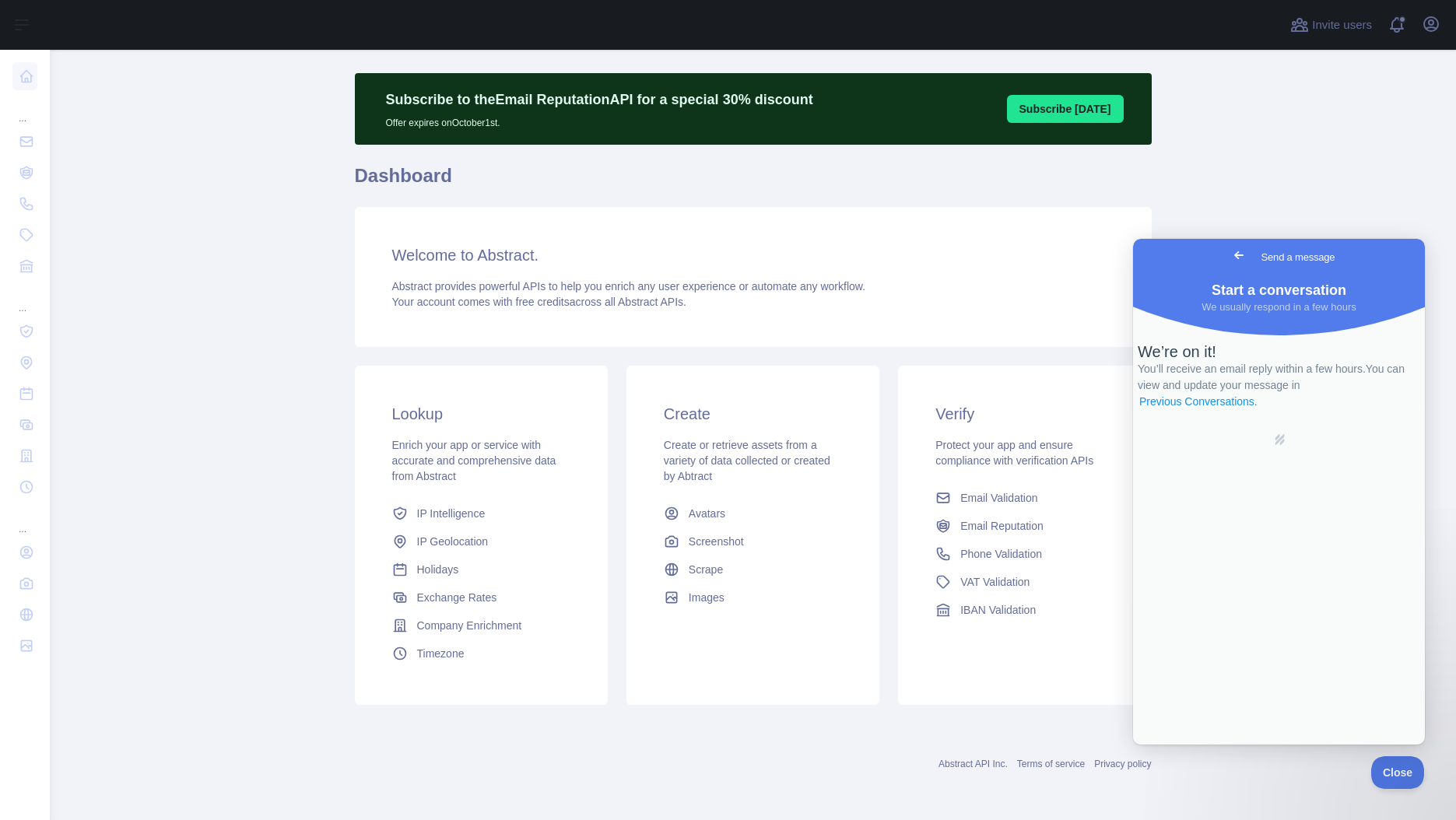
click at [1259, 410] on link "Previous Conversations ." at bounding box center [1198, 401] width 122 height 16
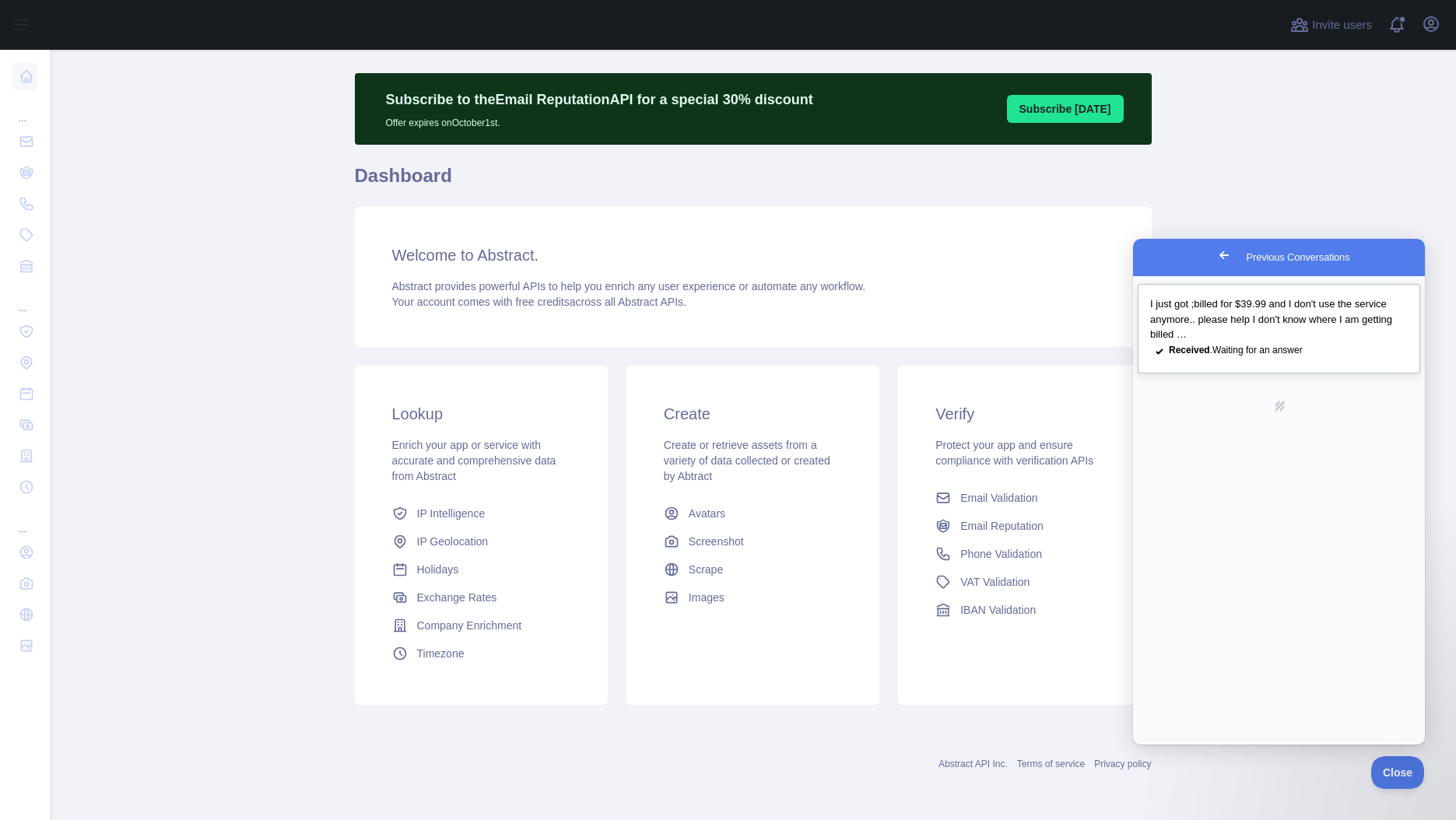
click at [1221, 321] on span "I just got ;billed for $39.99 and I don't use the service anymore.. please help…" at bounding box center [1271, 319] width 242 height 42
click at [293, 457] on main "Subscribe to the Email Reputation API for a special 30 % discount Offer expires…" at bounding box center [752, 434] width 1406 height 770
click at [251, 459] on main "Subscribe to the Email Reputation API for a special 30 % discount Offer expires…" at bounding box center [752, 434] width 1406 height 770
click at [263, 341] on main "Subscribe to the Email Reputation API for a special 30 % discount Offer expires…" at bounding box center [752, 434] width 1406 height 770
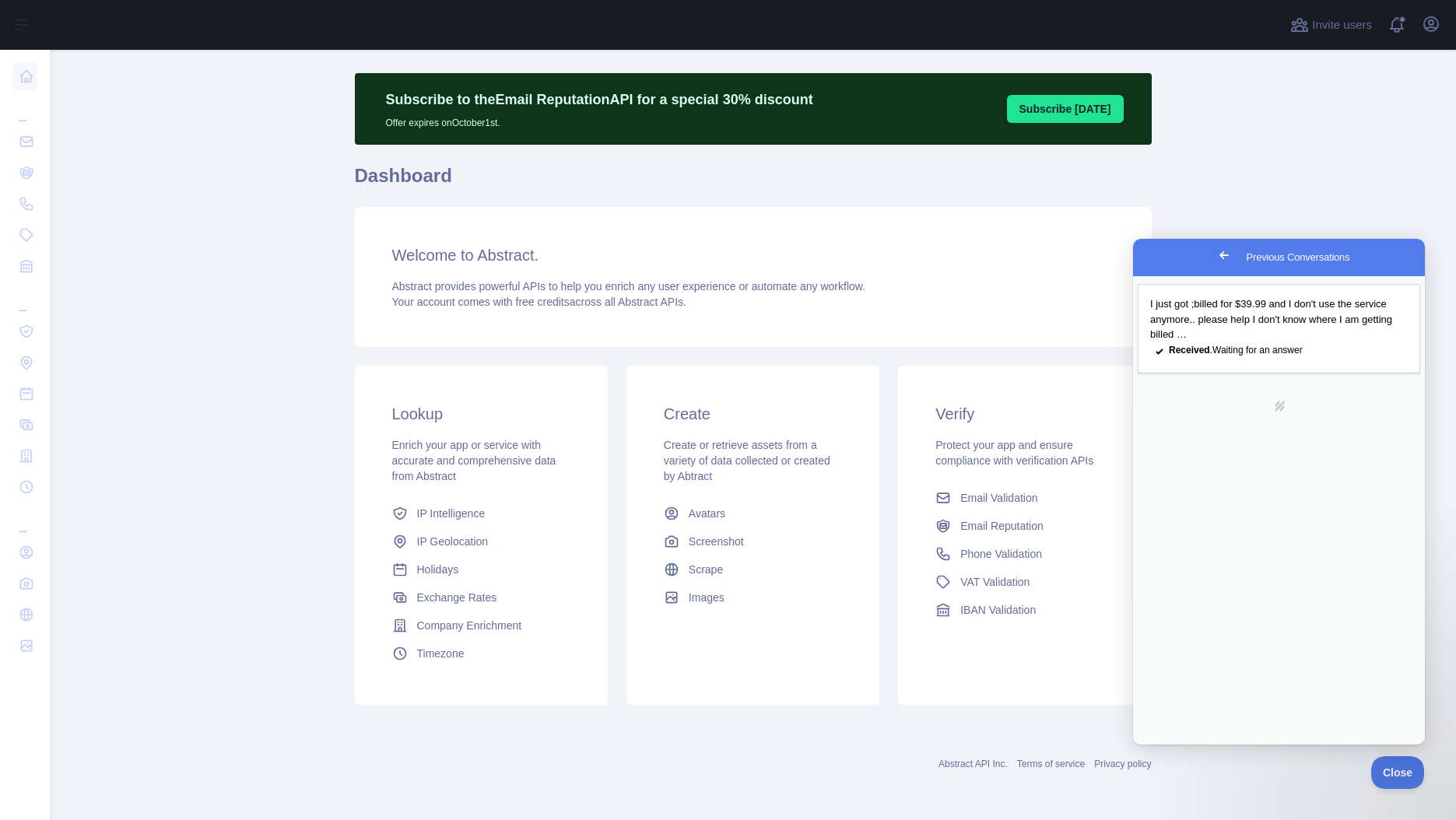
type textarea "**********"
click at [1078, 667] on div "Verify Protect your app and ensure compliance with verification APIs Email Vali…" at bounding box center [1024, 535] width 252 height 339
click at [889, 625] on div "Verify Protect your app and ensure compliance with verification APIs Email Vali…" at bounding box center [1024, 535] width 272 height 339
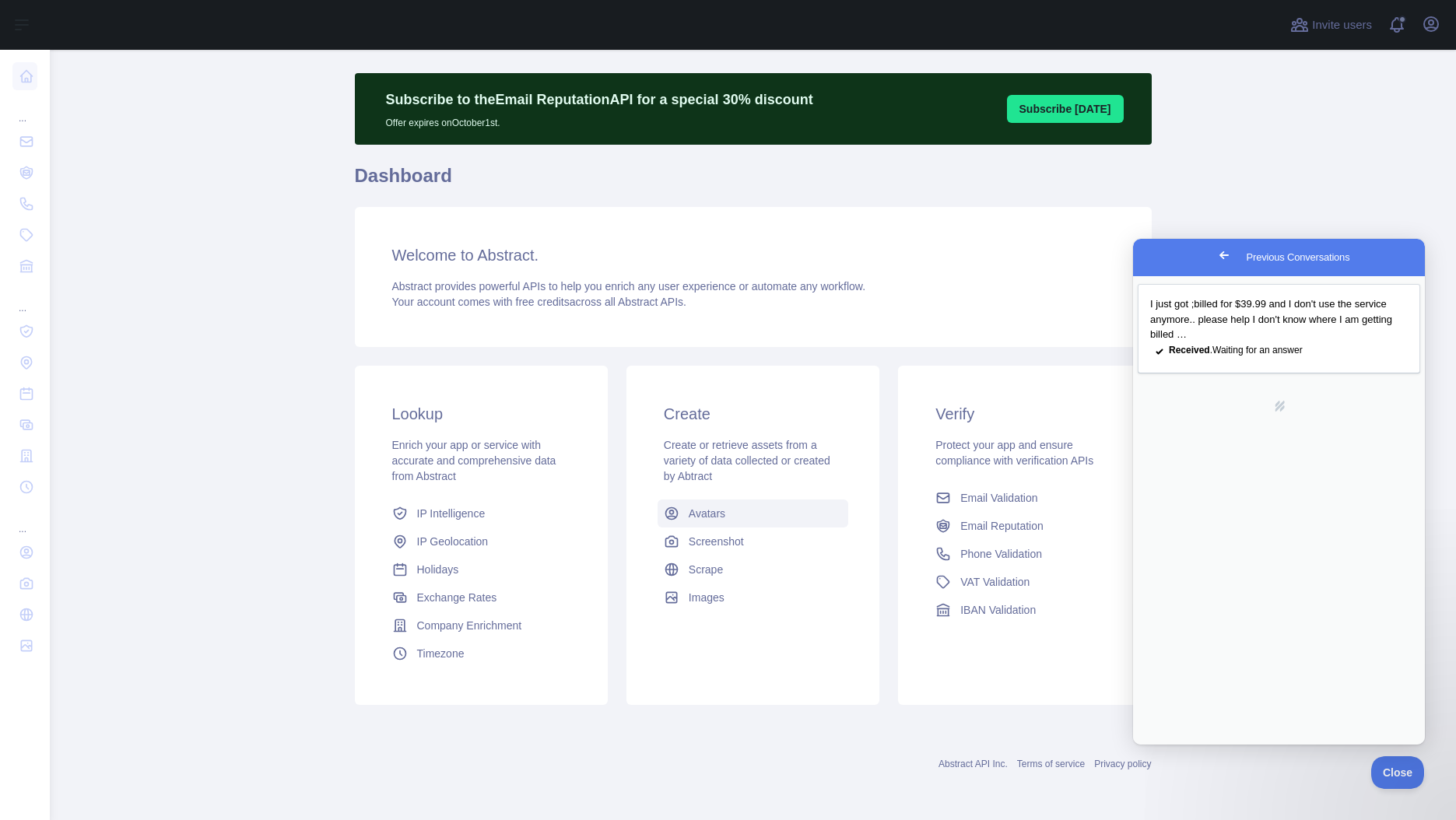
click at [835, 508] on link "Avatars" at bounding box center [752, 513] width 190 height 28
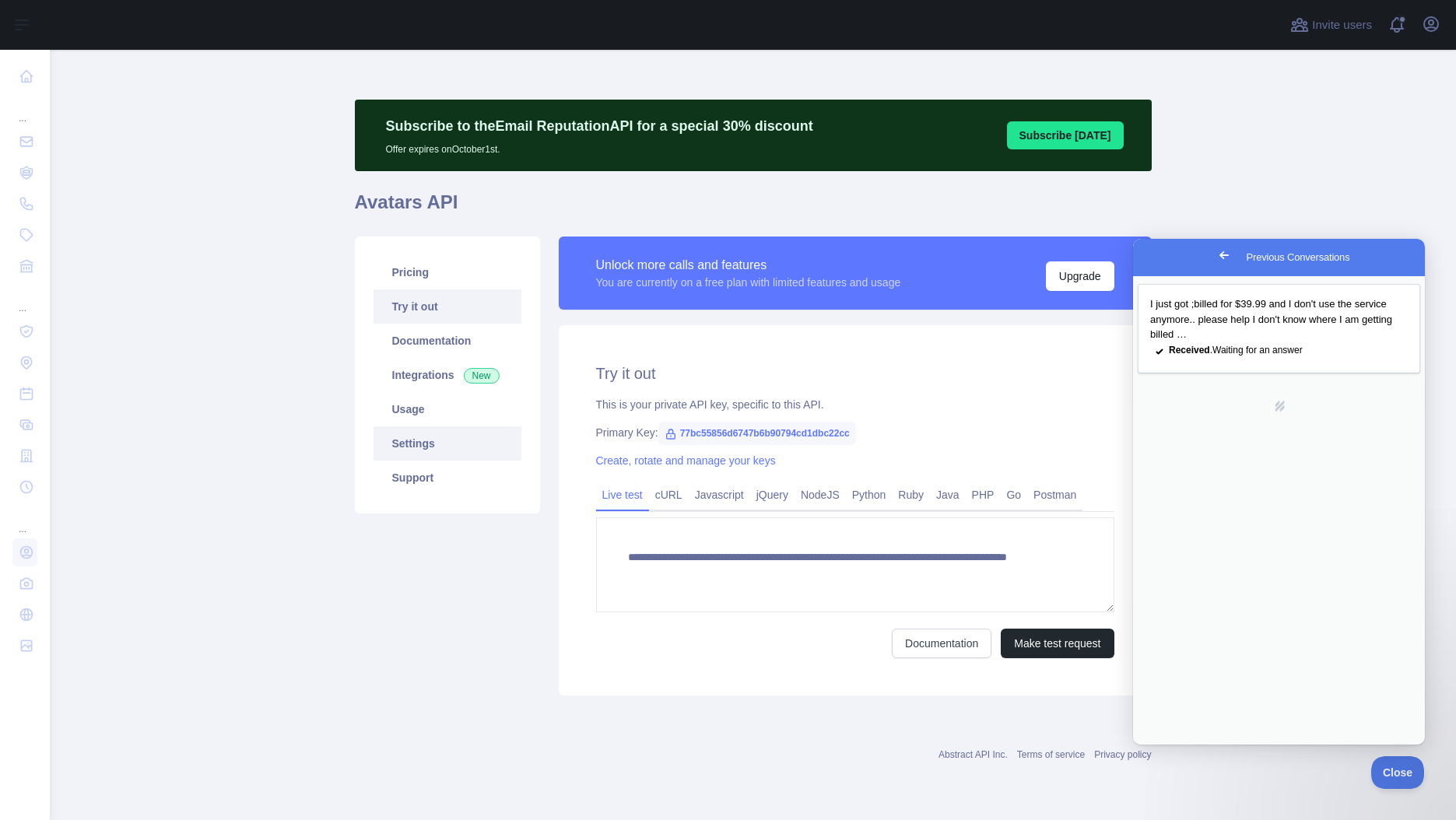
click at [426, 439] on link "Settings" at bounding box center [447, 443] width 148 height 34
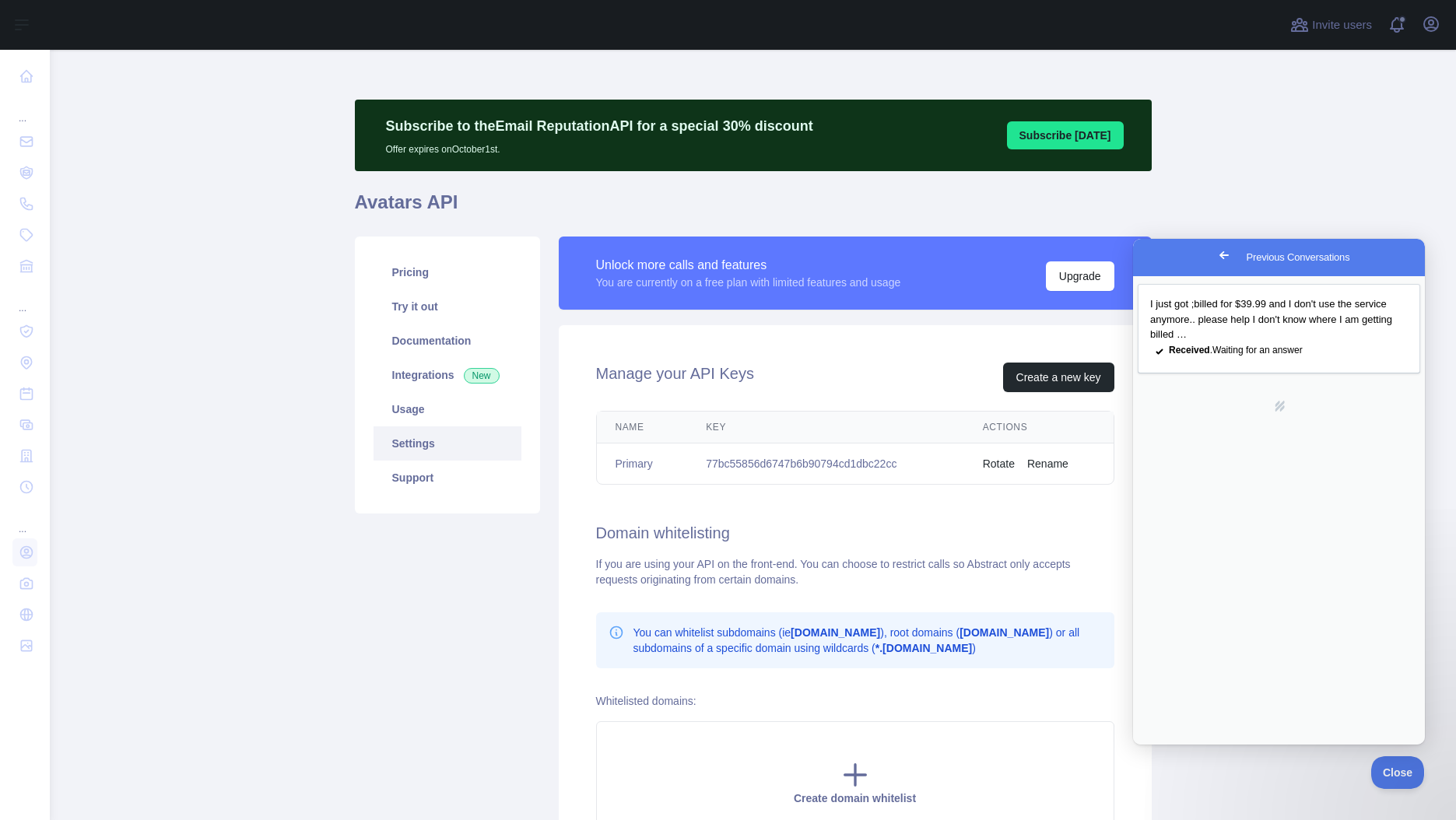
click at [450, 450] on link "Settings" at bounding box center [447, 443] width 148 height 34
click at [446, 482] on link "Support" at bounding box center [447, 477] width 148 height 34
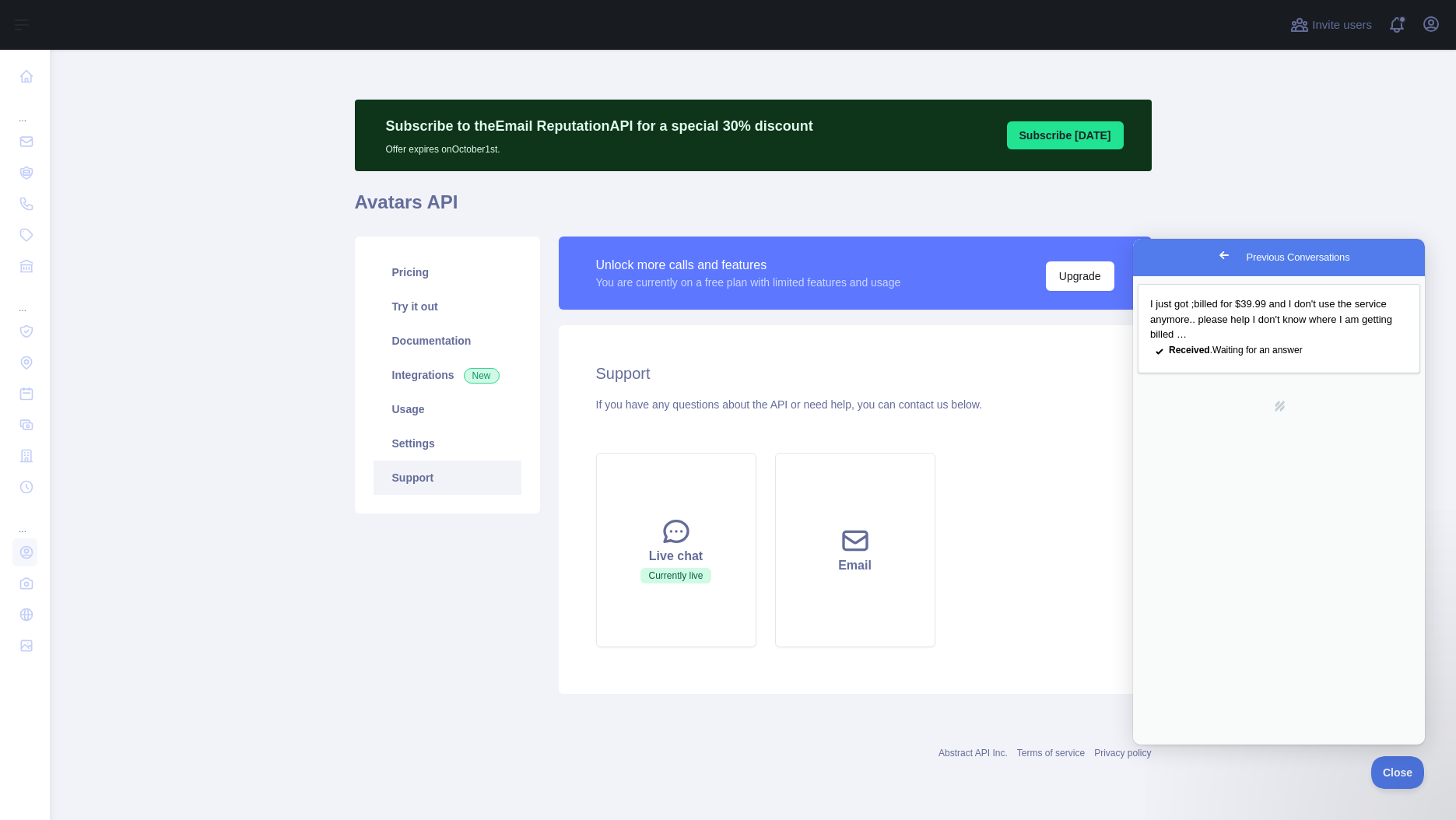
click at [1165, 752] on button "Close" at bounding box center [1150, 762] width 28 height 20
click at [1208, 260] on div "Go back Previous Conversations" at bounding box center [1279, 257] width 292 height 38
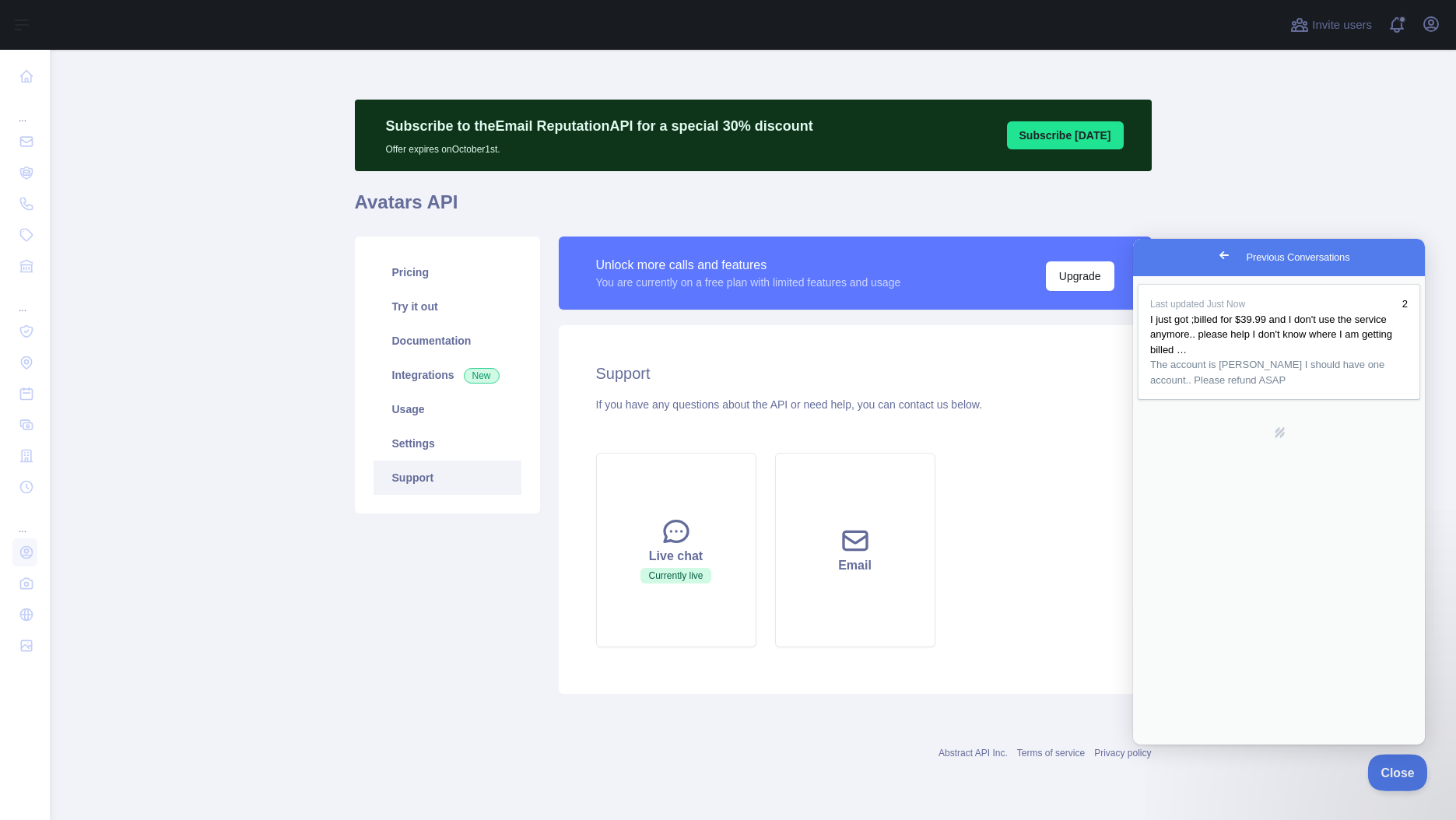
drag, startPoint x: 1401, startPoint y: 771, endPoint x: 1465, endPoint y: 772, distance: 64.0
click at [1404, 770] on span "Close" at bounding box center [1393, 770] width 53 height 11
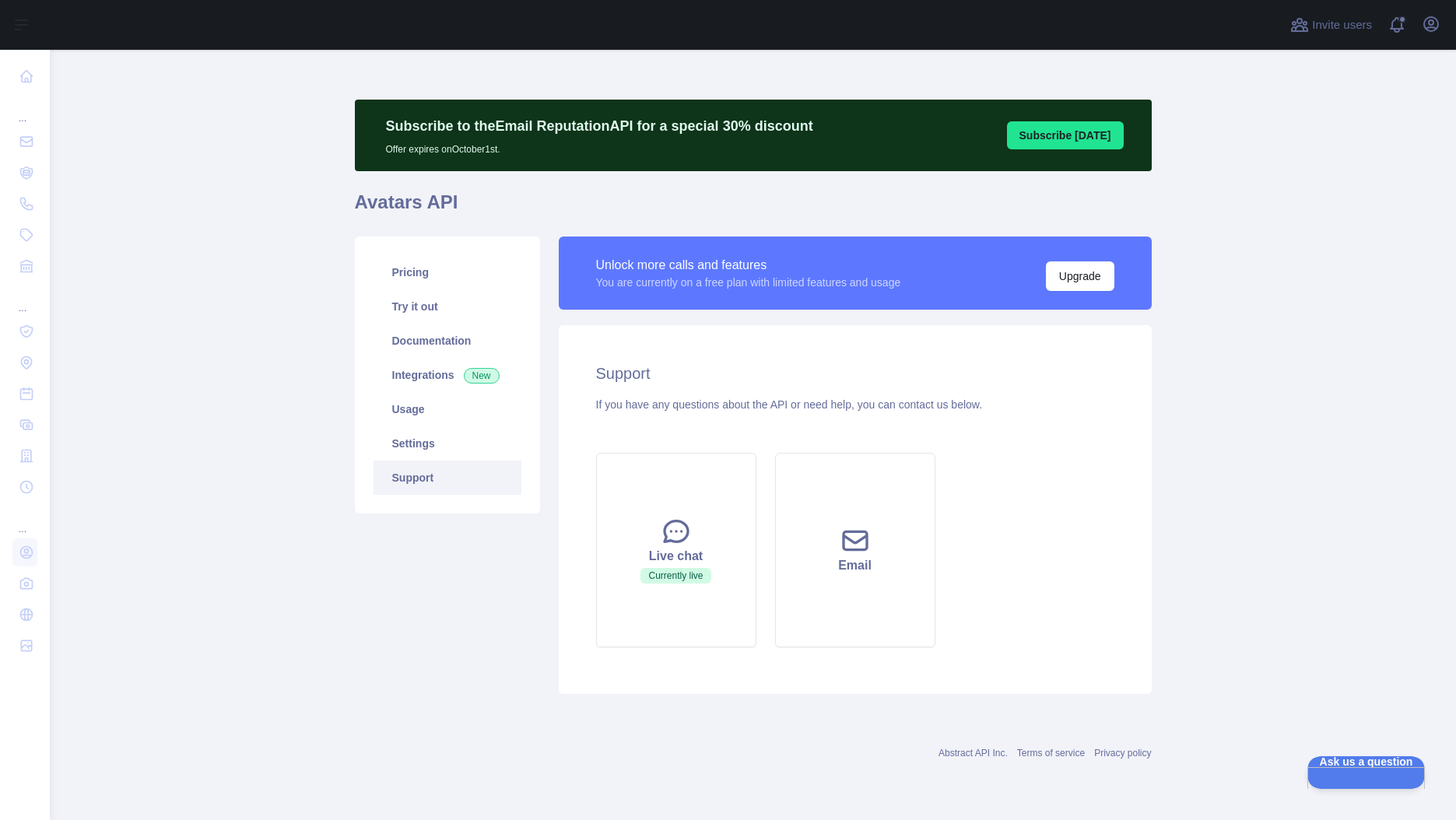
click at [1072, 294] on div "Unlock more calls and features You are currently on a free plan with limited fe…" at bounding box center [855, 272] width 593 height 73
click at [1066, 286] on button "Upgrade" at bounding box center [1080, 276] width 69 height 29
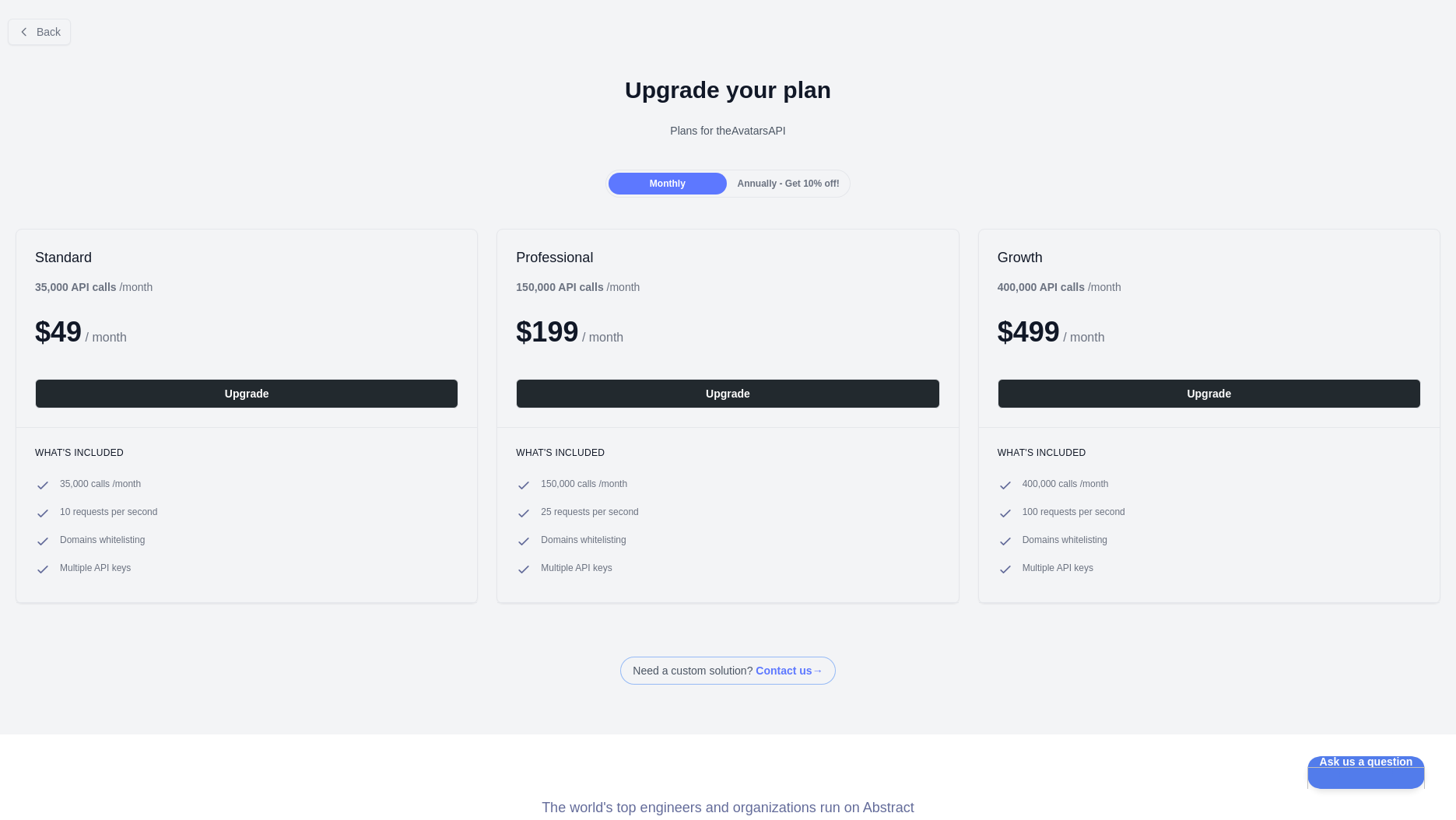
click at [771, 665] on span at bounding box center [727, 670] width 215 height 28
click at [39, 26] on span "Back" at bounding box center [49, 32] width 24 height 13
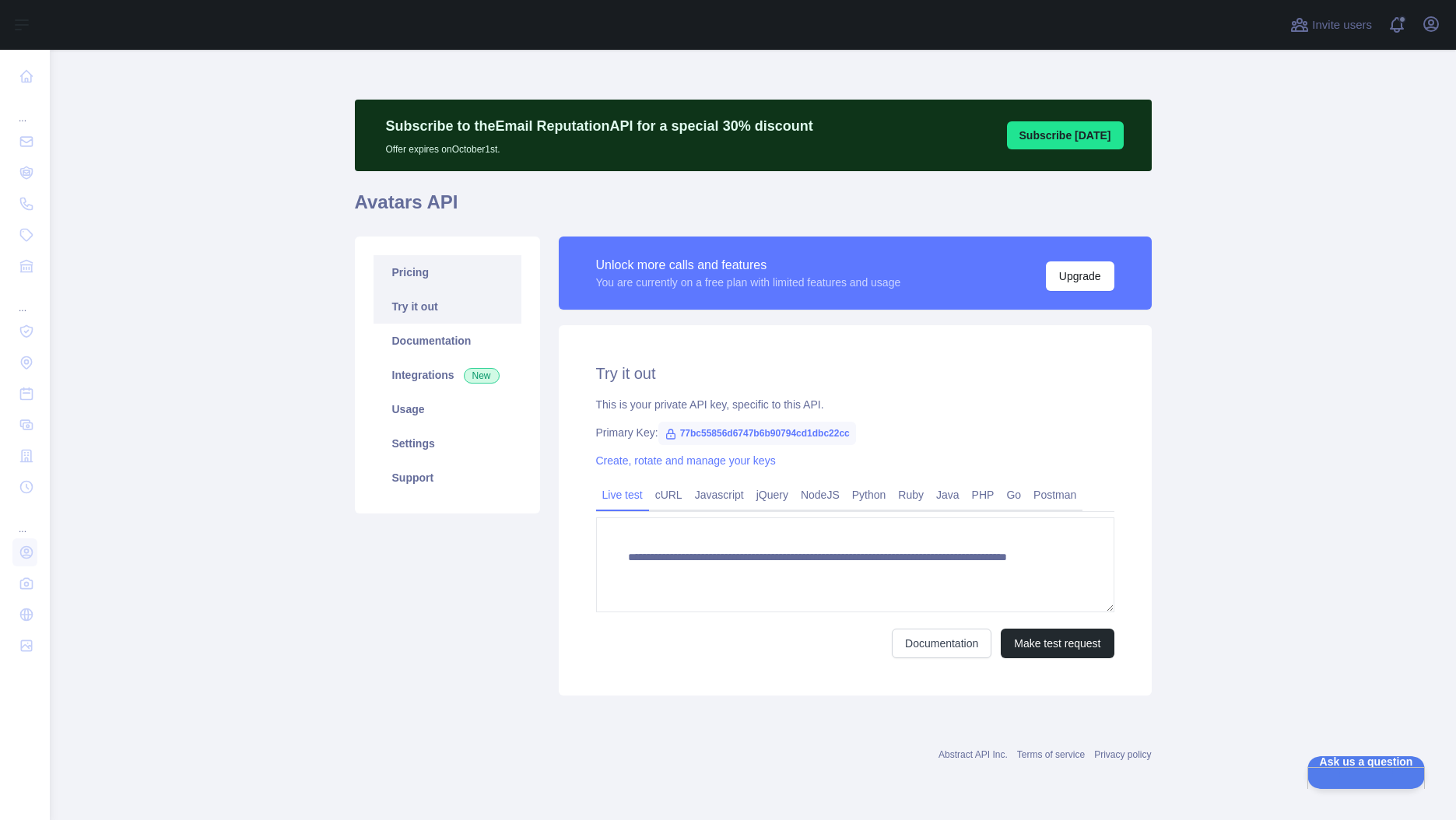
click at [424, 271] on link "Pricing" at bounding box center [447, 272] width 148 height 34
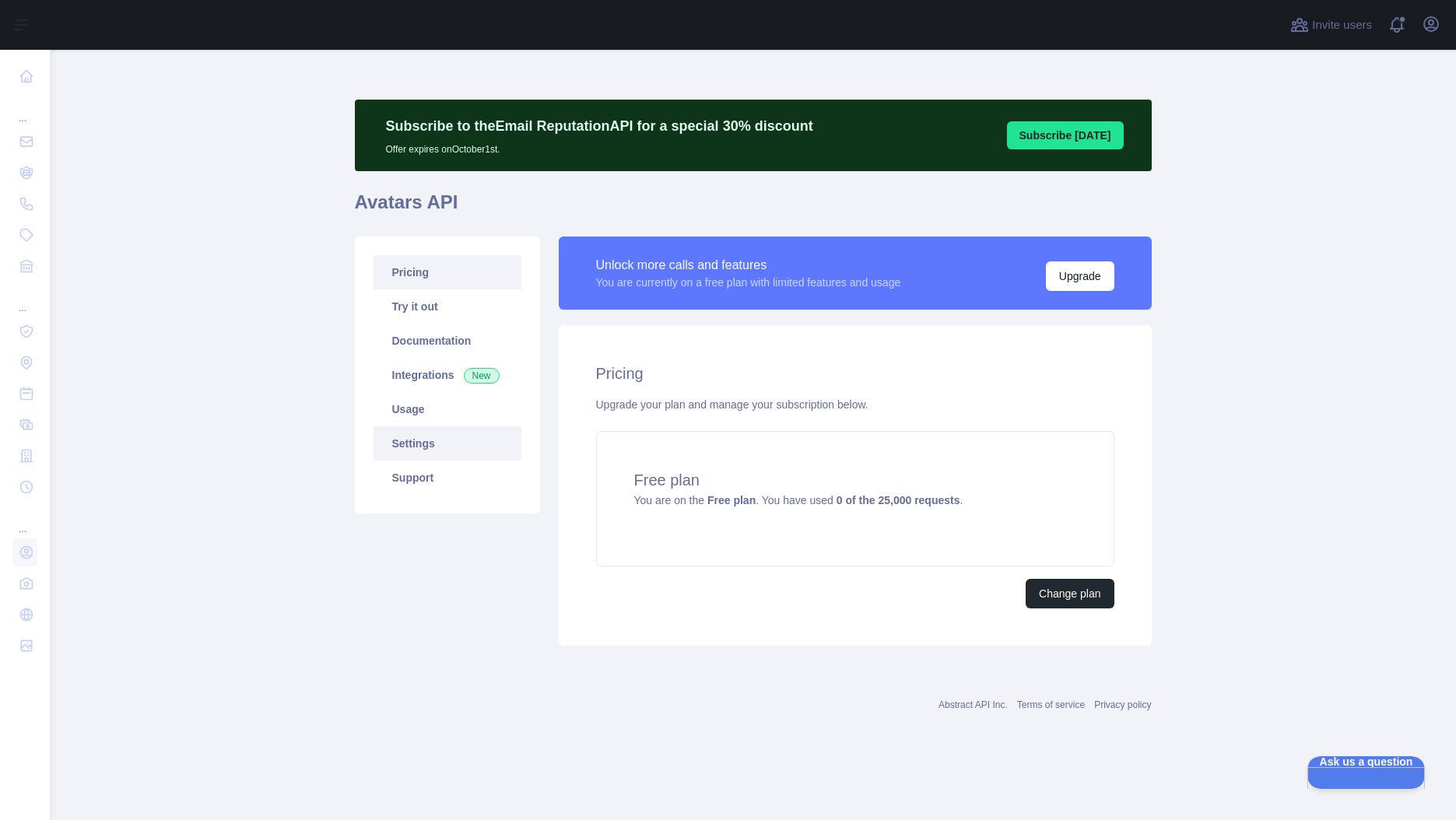
click at [406, 442] on link "Settings" at bounding box center [447, 443] width 148 height 34
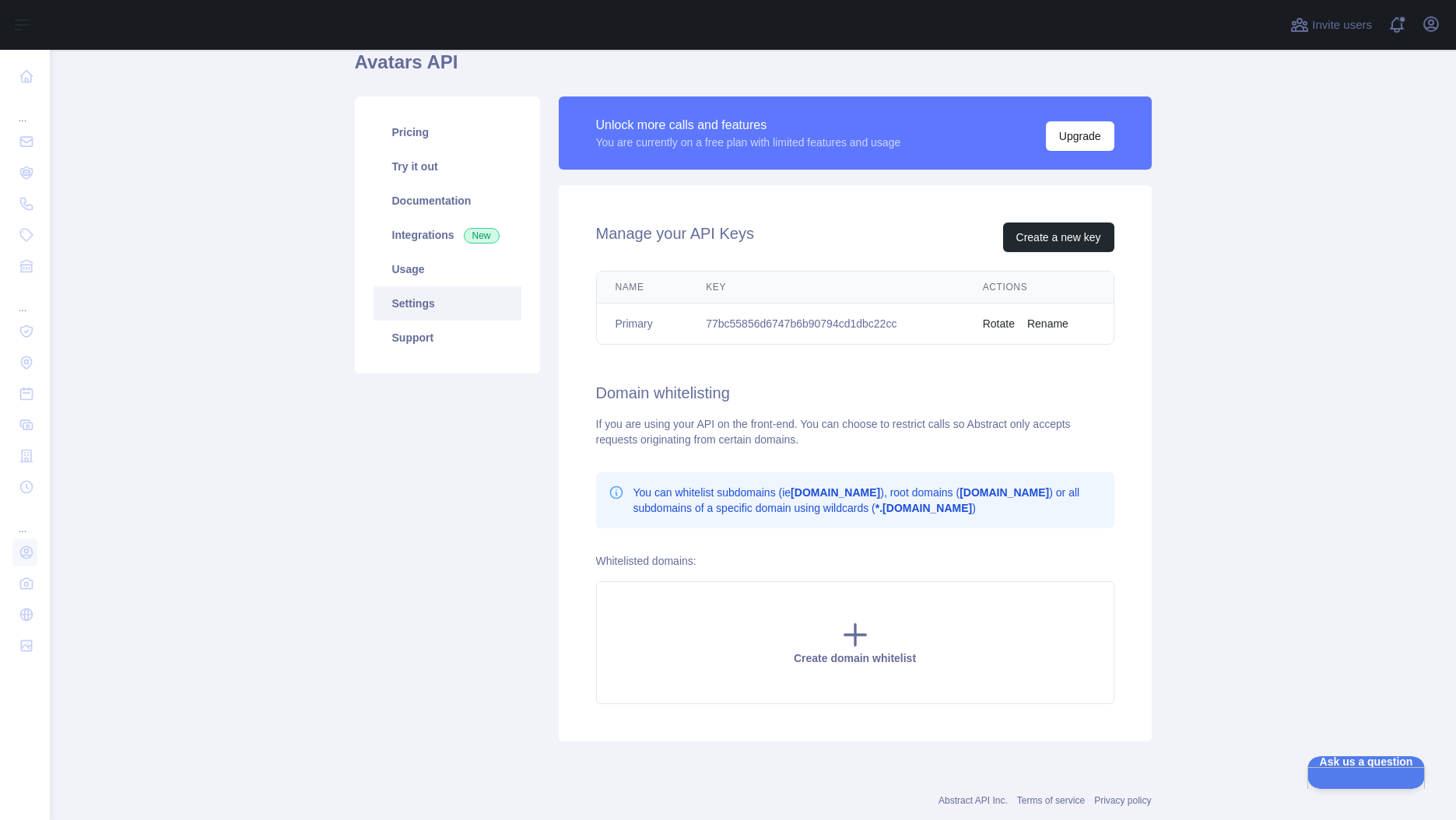
scroll to position [177, 0]
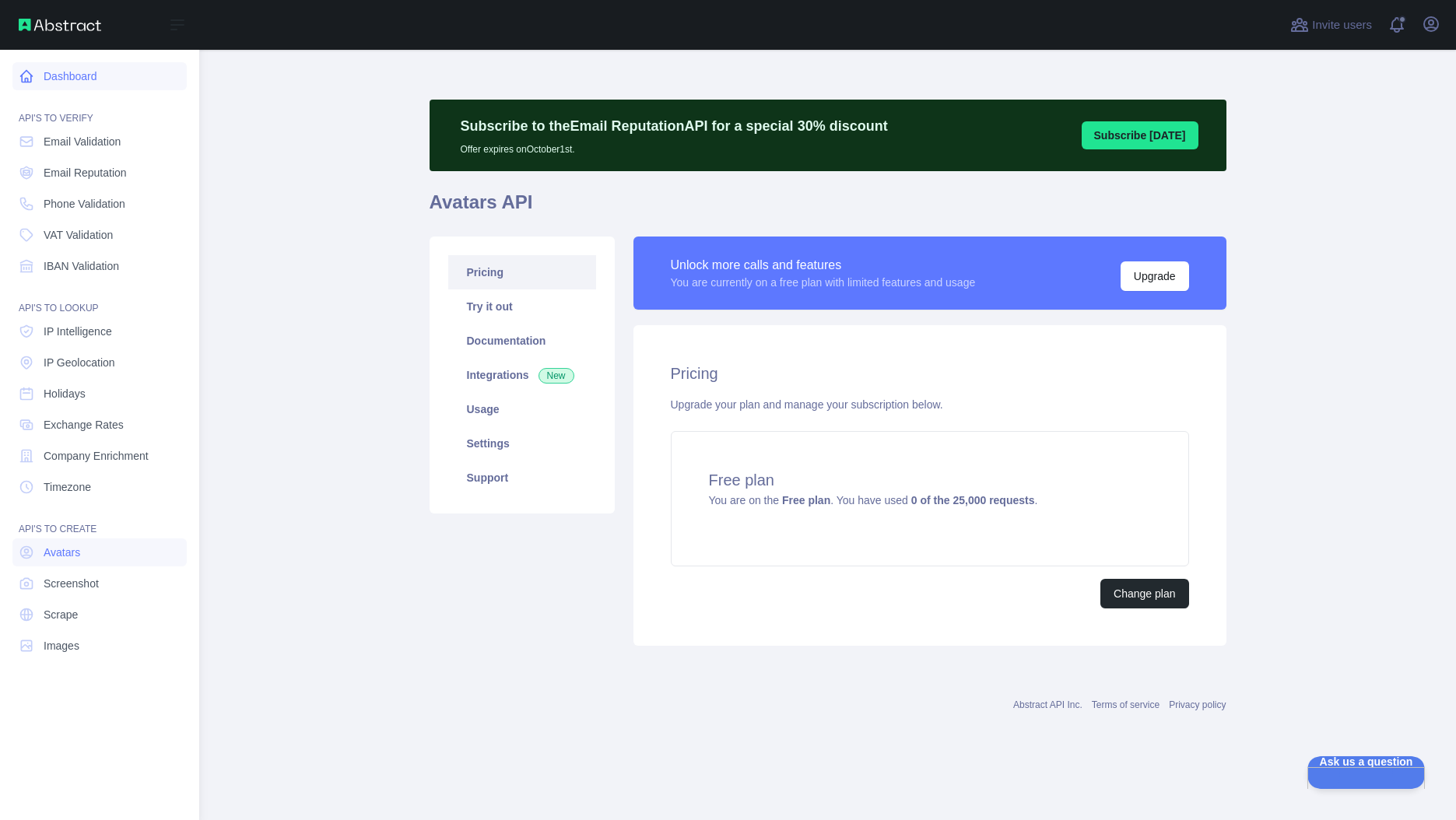
click at [39, 78] on link "Dashboard" at bounding box center [100, 75] width 174 height 28
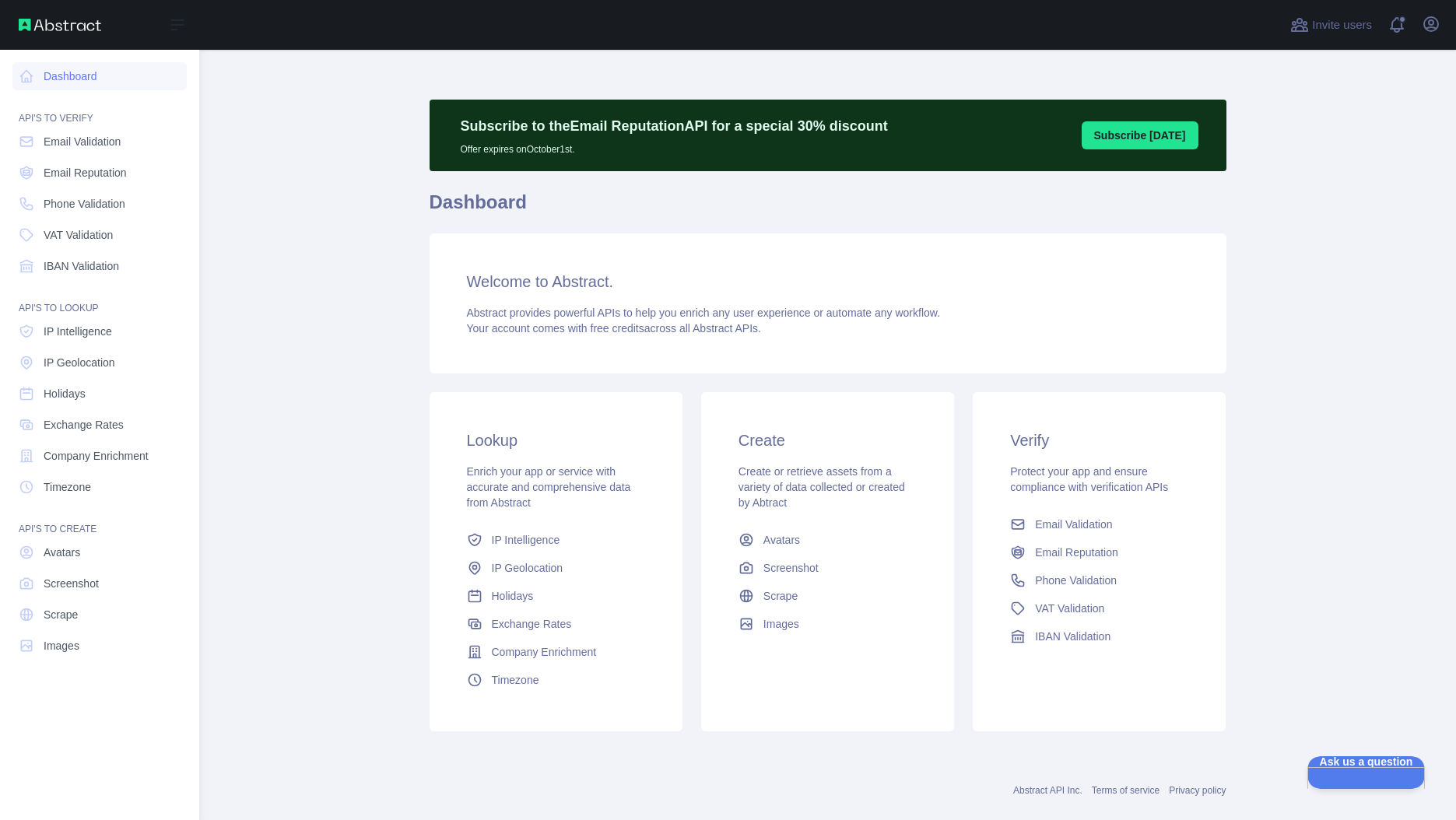
drag, startPoint x: 95, startPoint y: 79, endPoint x: 96, endPoint y: 99, distance: 20.0
click at [96, 79] on link "Dashboard" at bounding box center [100, 75] width 174 height 28
